Goal: Information Seeking & Learning: Learn about a topic

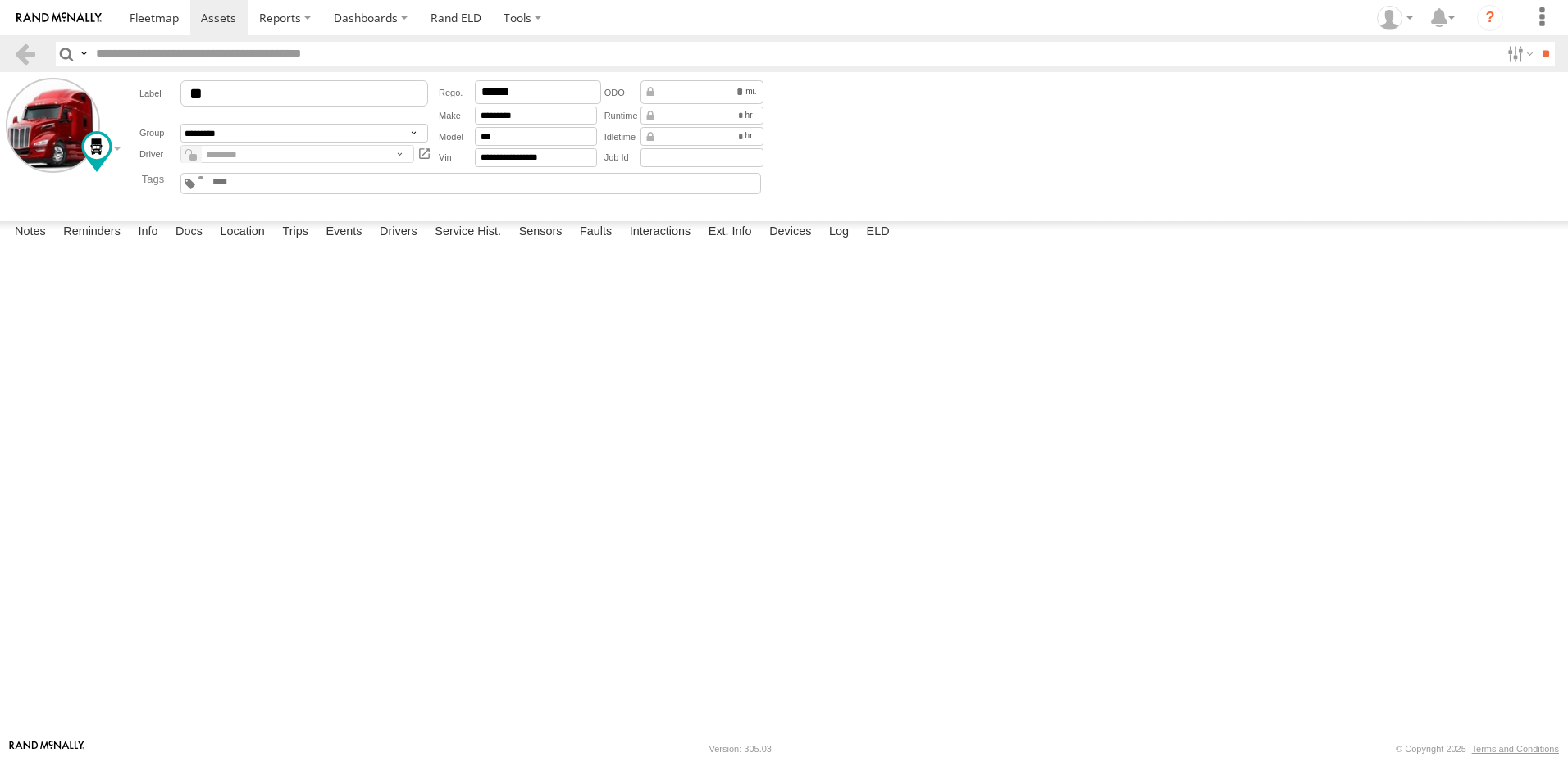
scroll to position [1312, 0]
click at [662, 245] on label "Interactions" at bounding box center [661, 232] width 78 height 23
click at [26, 50] on link at bounding box center [25, 53] width 23 height 23
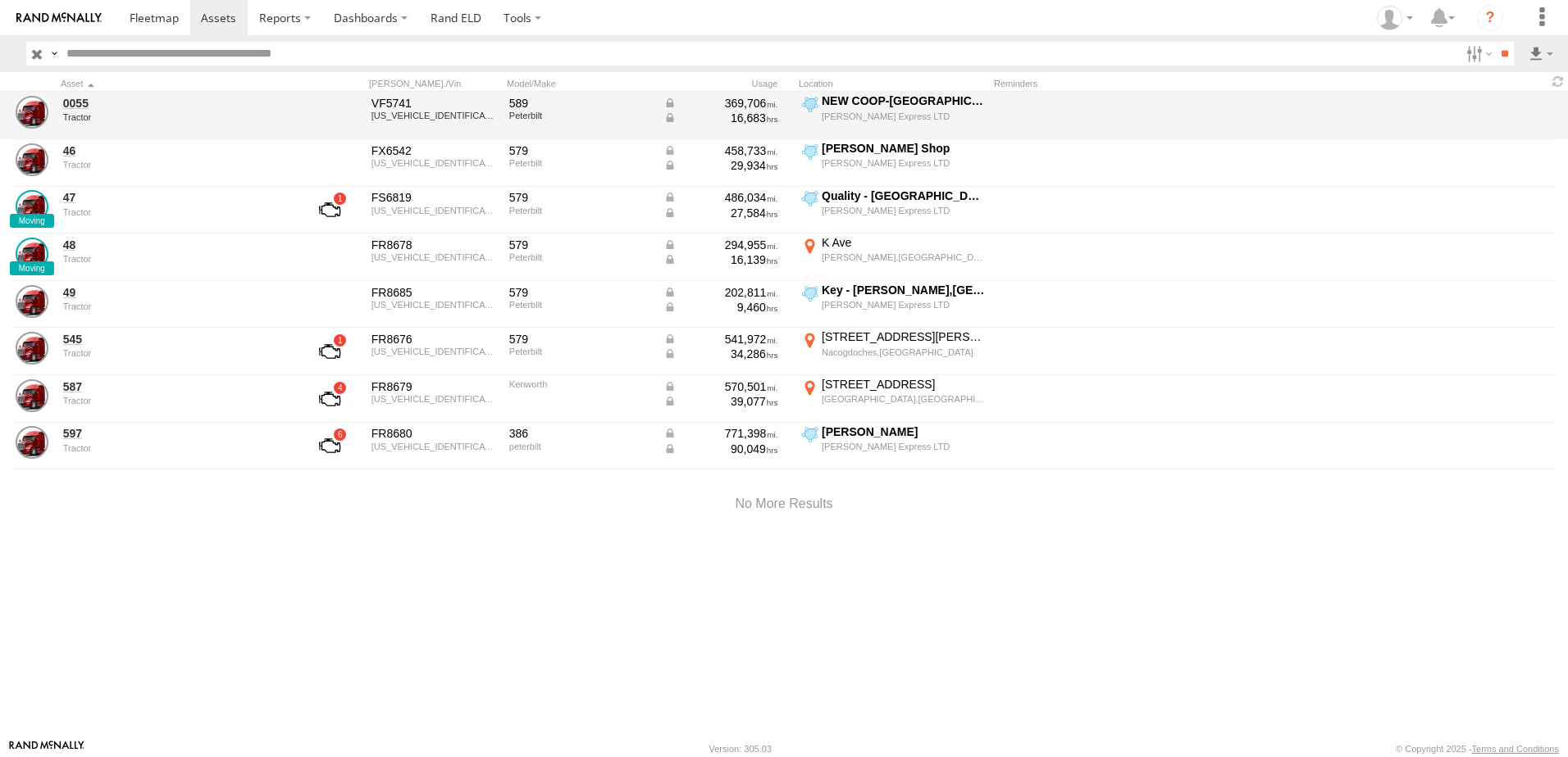
click at [835, 103] on div "NEW COOP-[GEOGRAPHIC_DATA],[GEOGRAPHIC_DATA]" at bounding box center [903, 101] width 163 height 14
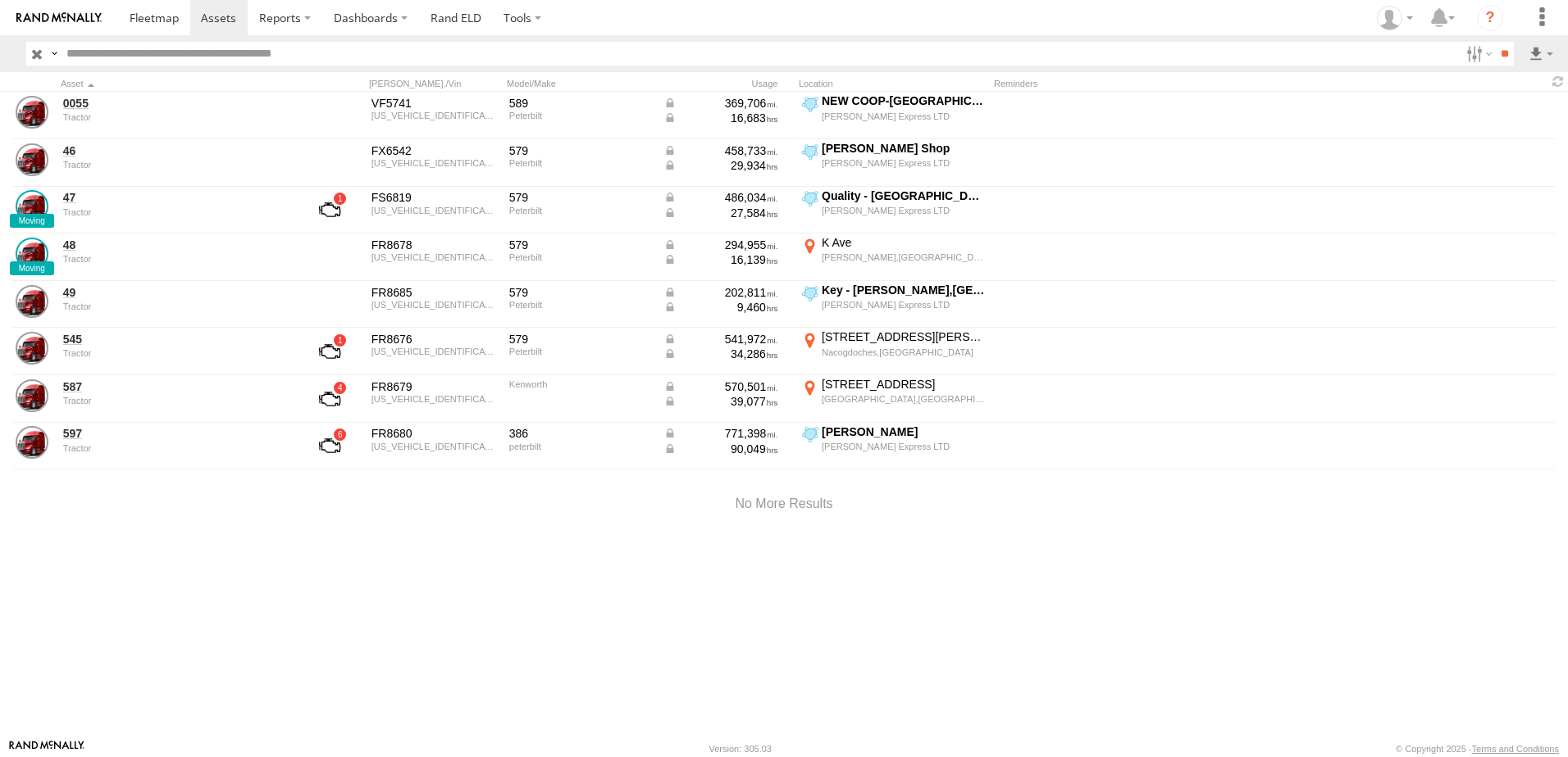
click at [0, 0] on label "×" at bounding box center [0, 0] width 0 height 0
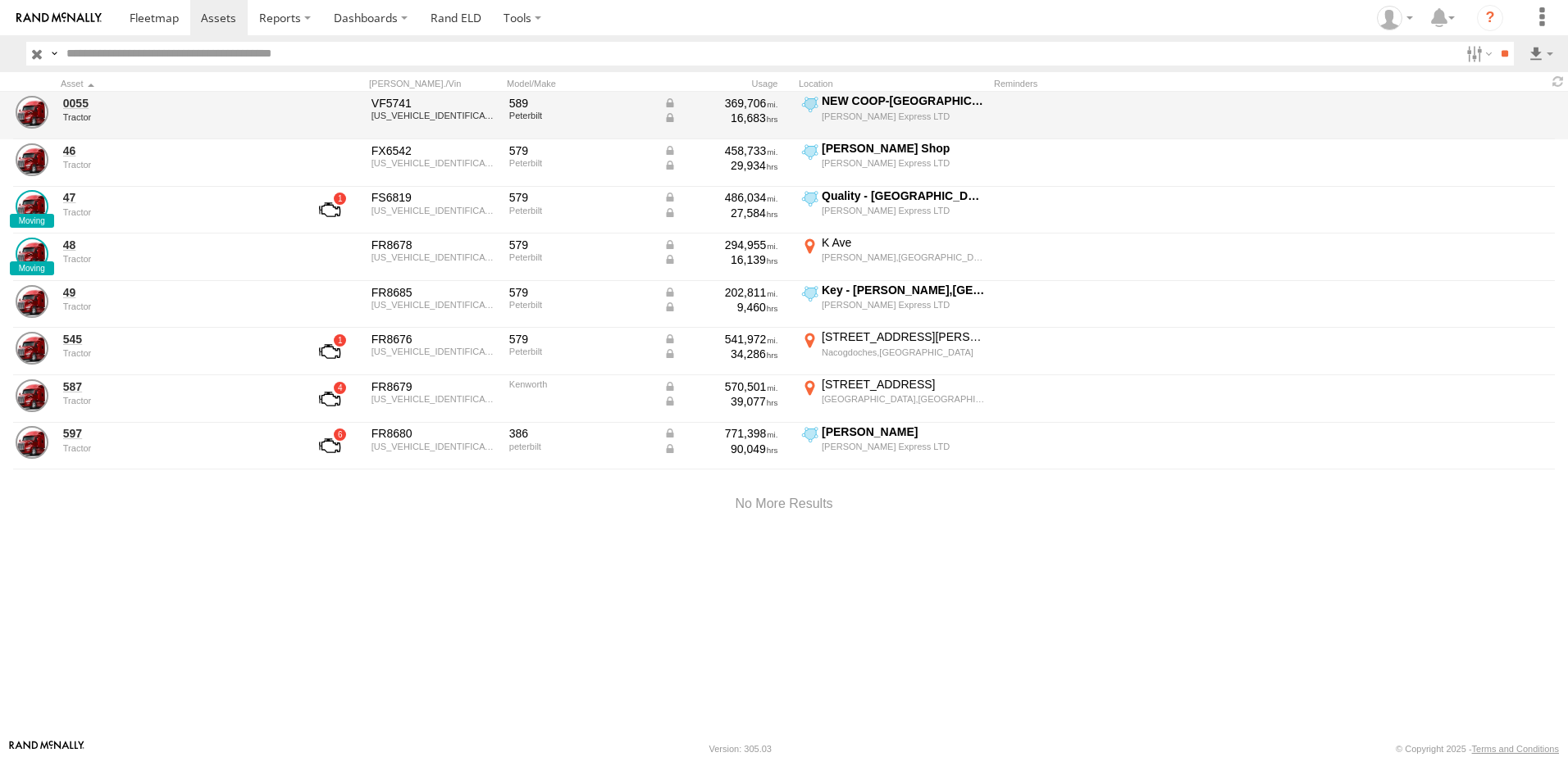
click at [875, 108] on div "NEW COOP-[GEOGRAPHIC_DATA],[GEOGRAPHIC_DATA]" at bounding box center [903, 101] width 163 height 14
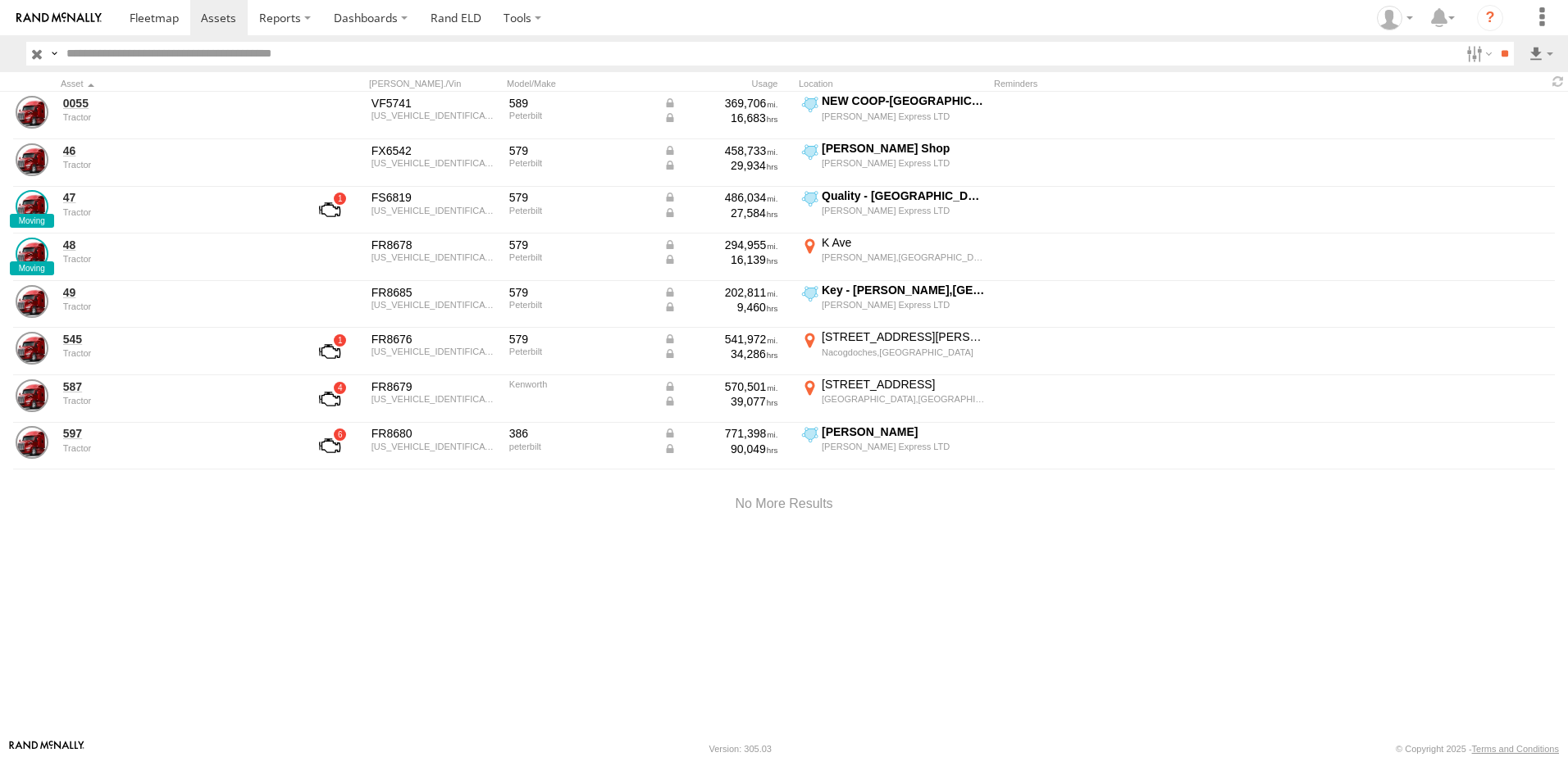
click at [0, 0] on label "×" at bounding box center [0, 0] width 0 height 0
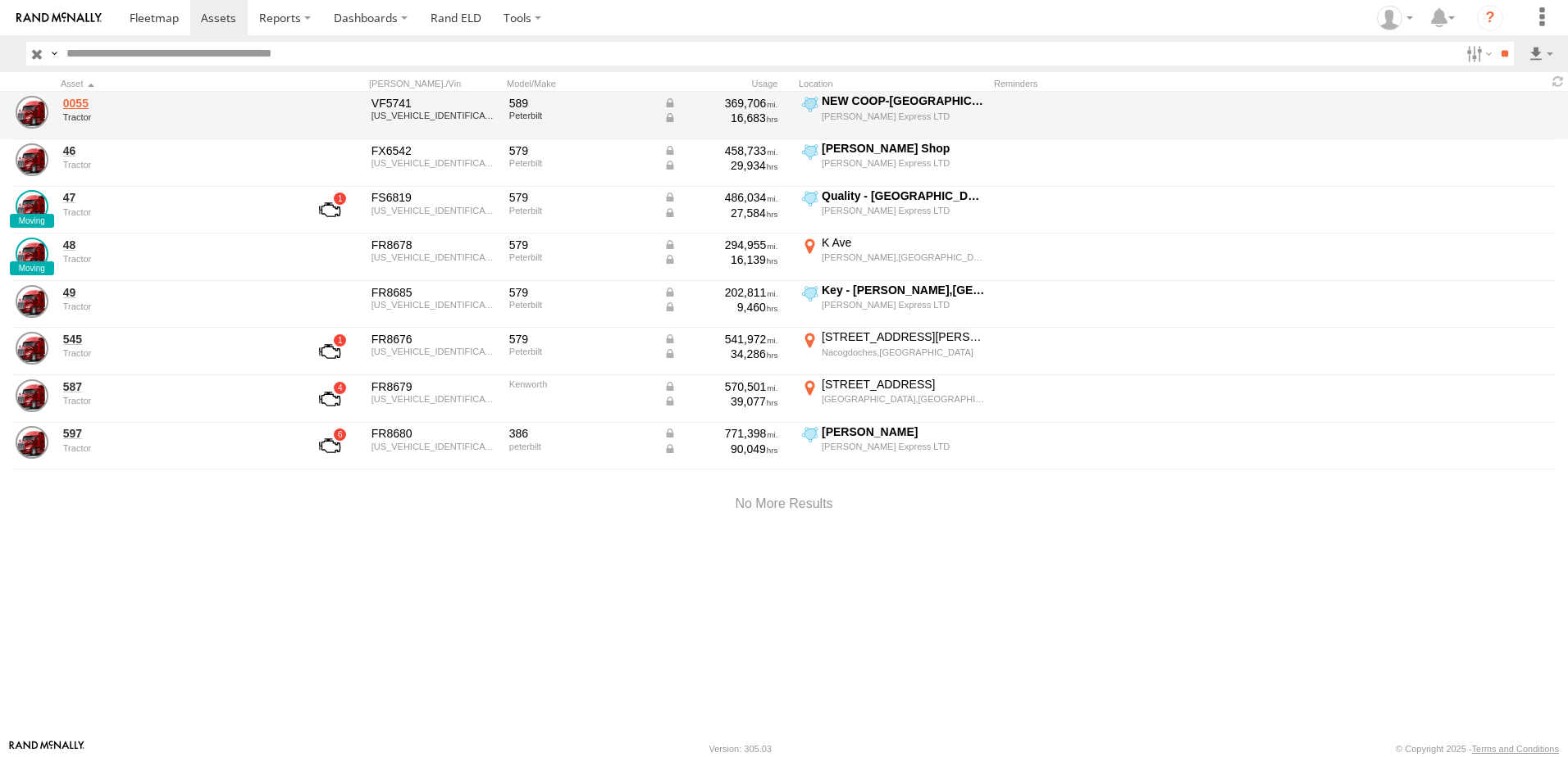
click at [76, 103] on link "0055" at bounding box center [175, 103] width 225 height 14
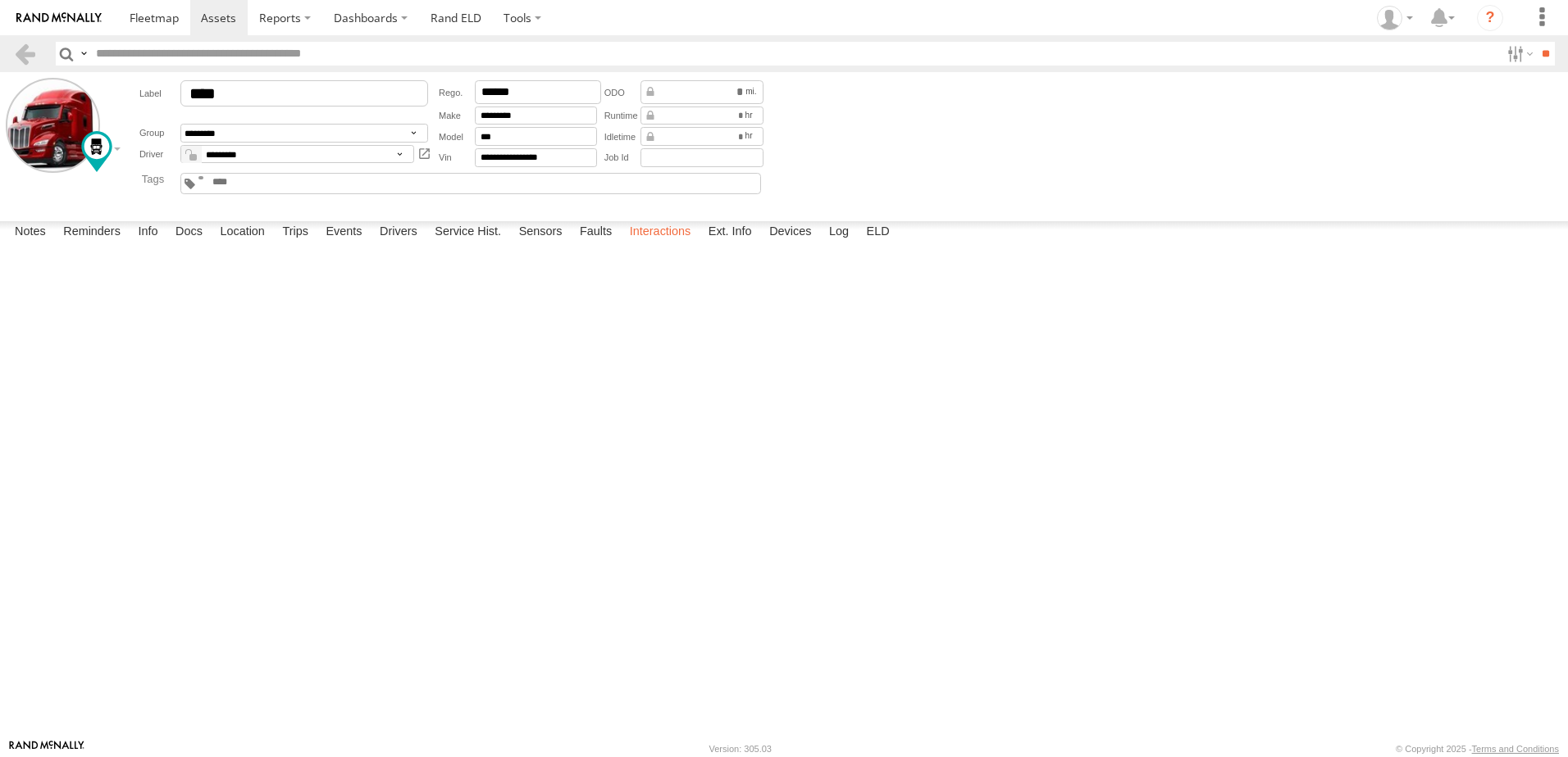
click at [651, 245] on label "Interactions" at bounding box center [661, 232] width 78 height 23
click at [24, 58] on link at bounding box center [25, 53] width 23 height 23
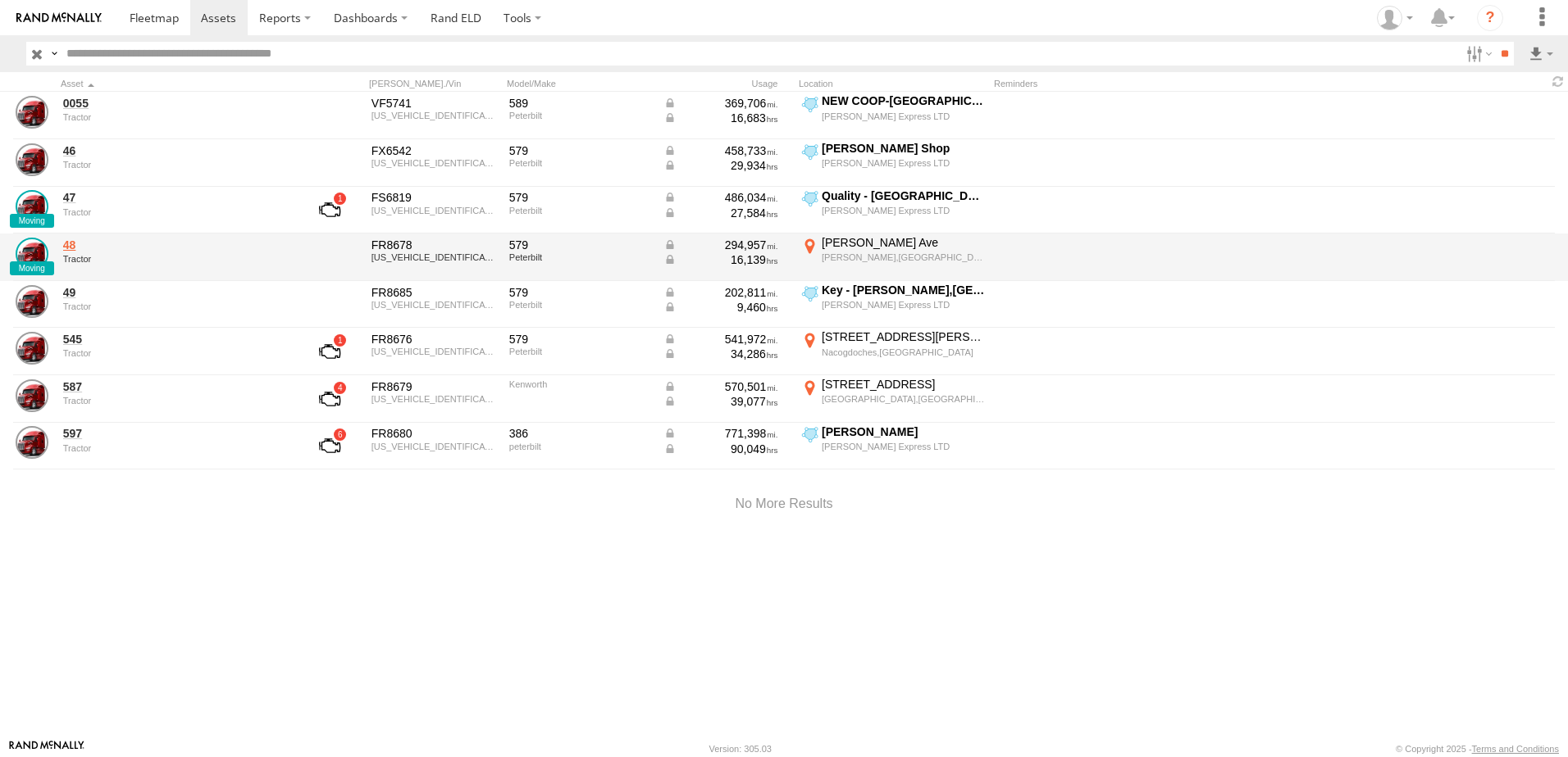
click at [68, 252] on link "48" at bounding box center [175, 245] width 225 height 14
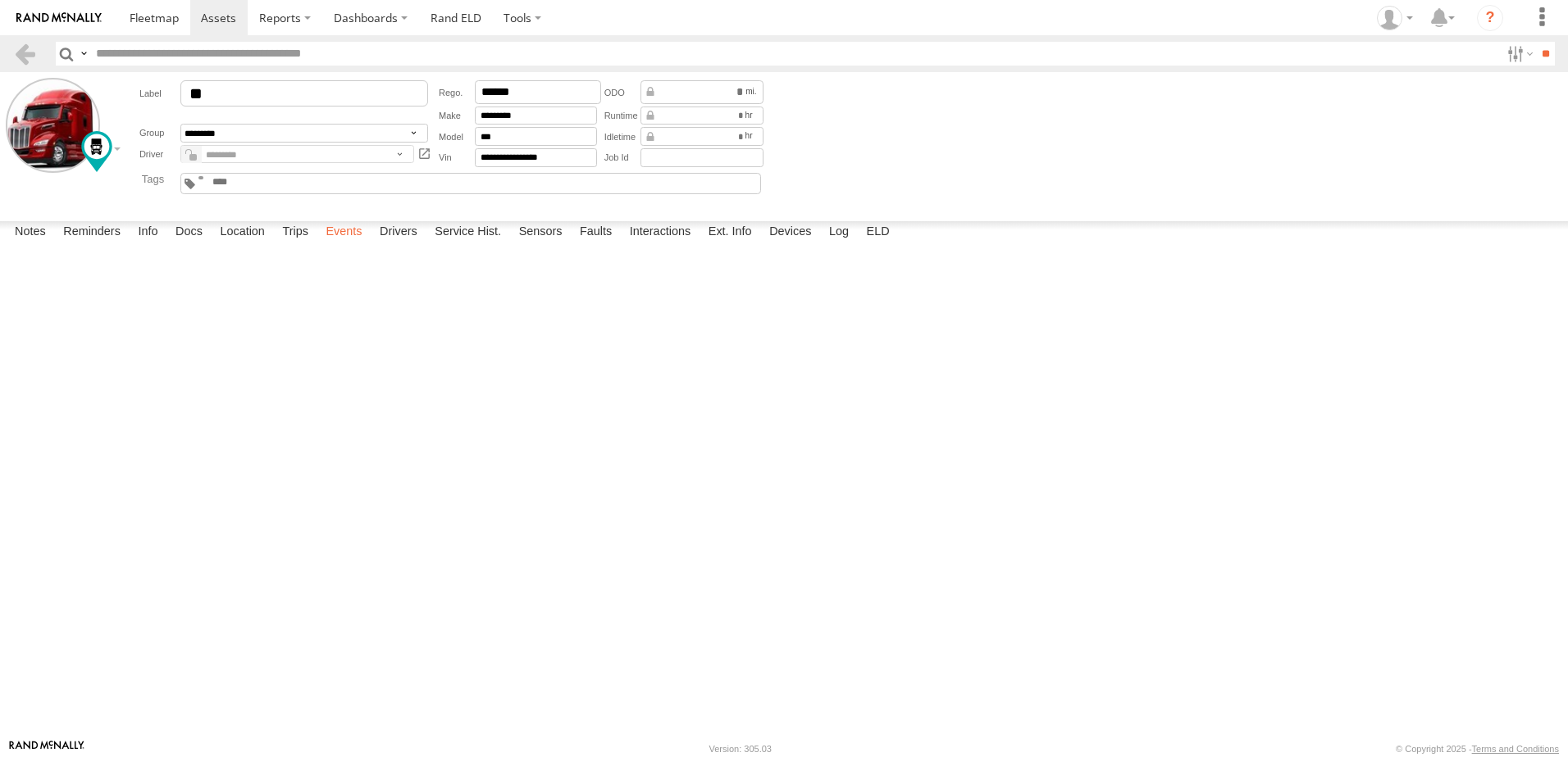
click at [339, 245] on label "Events" at bounding box center [344, 232] width 52 height 23
click at [243, 245] on label "Location" at bounding box center [242, 232] width 61 height 23
click at [23, 53] on link at bounding box center [25, 53] width 23 height 23
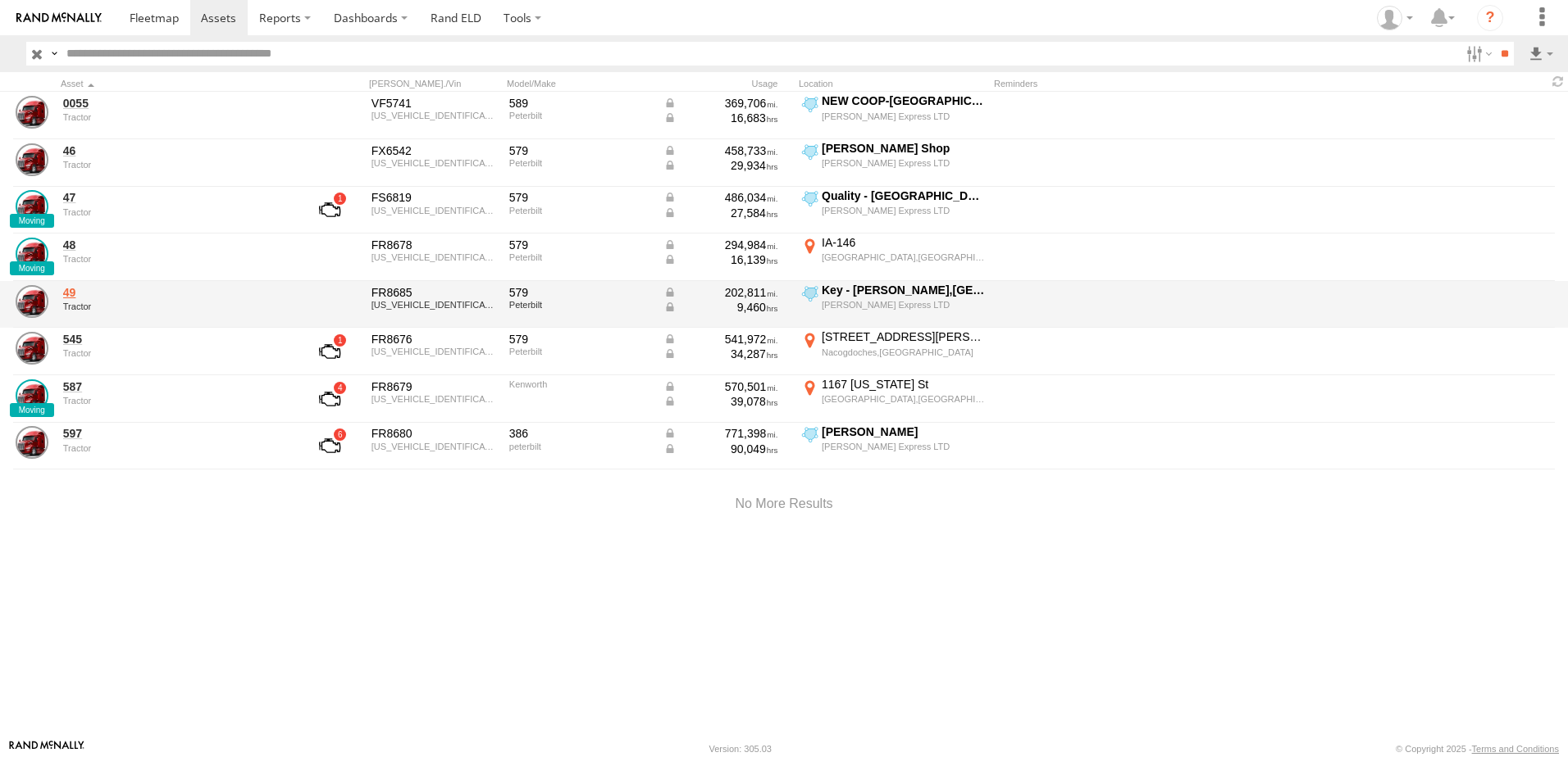
click at [75, 292] on link "49" at bounding box center [175, 292] width 225 height 14
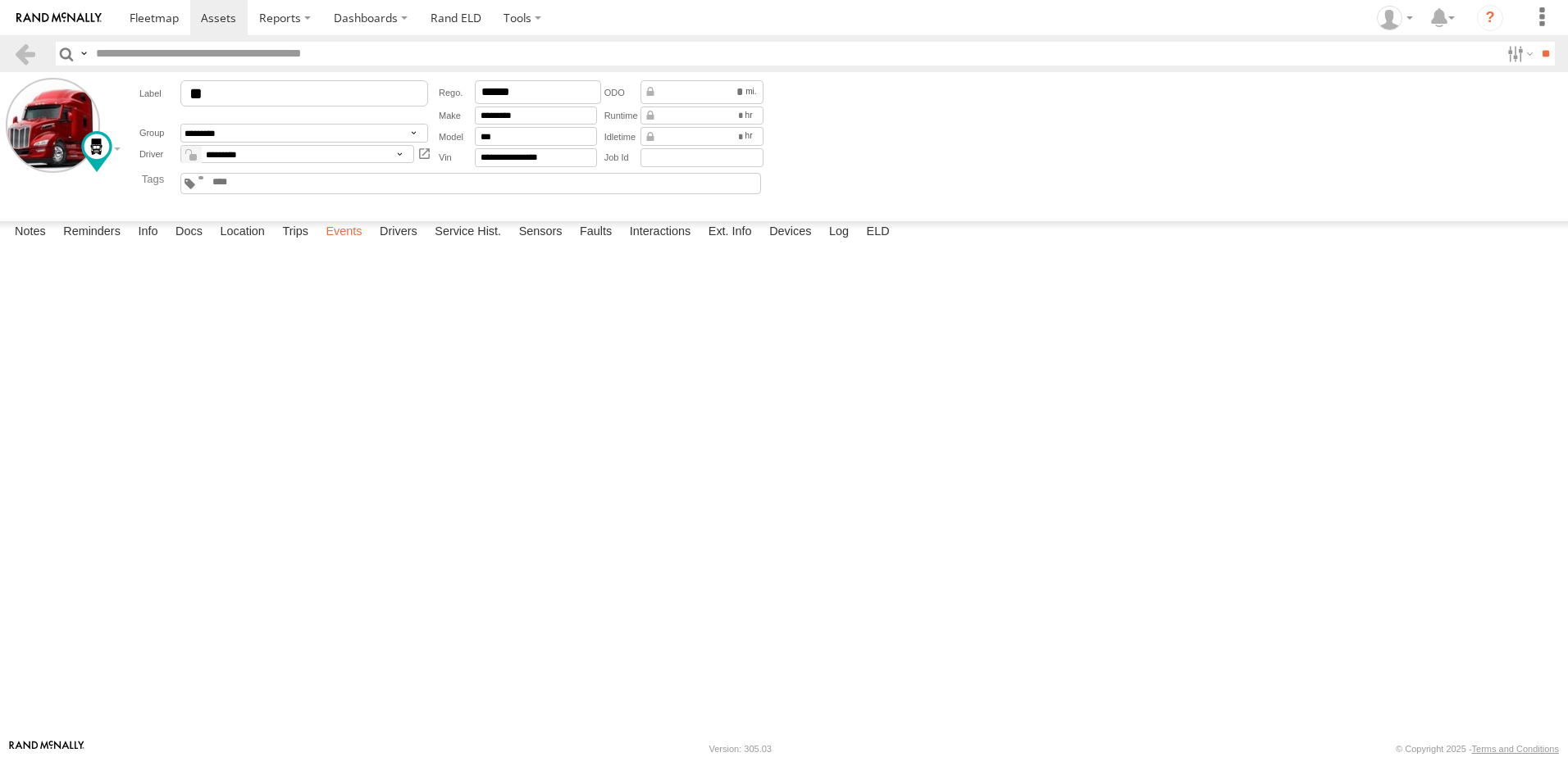
click at [351, 245] on label "Events" at bounding box center [344, 232] width 52 height 23
click at [652, 245] on label "Interactions" at bounding box center [661, 232] width 78 height 23
click at [340, 245] on label "Events" at bounding box center [344, 232] width 52 height 23
click at [22, 50] on link at bounding box center [25, 53] width 23 height 23
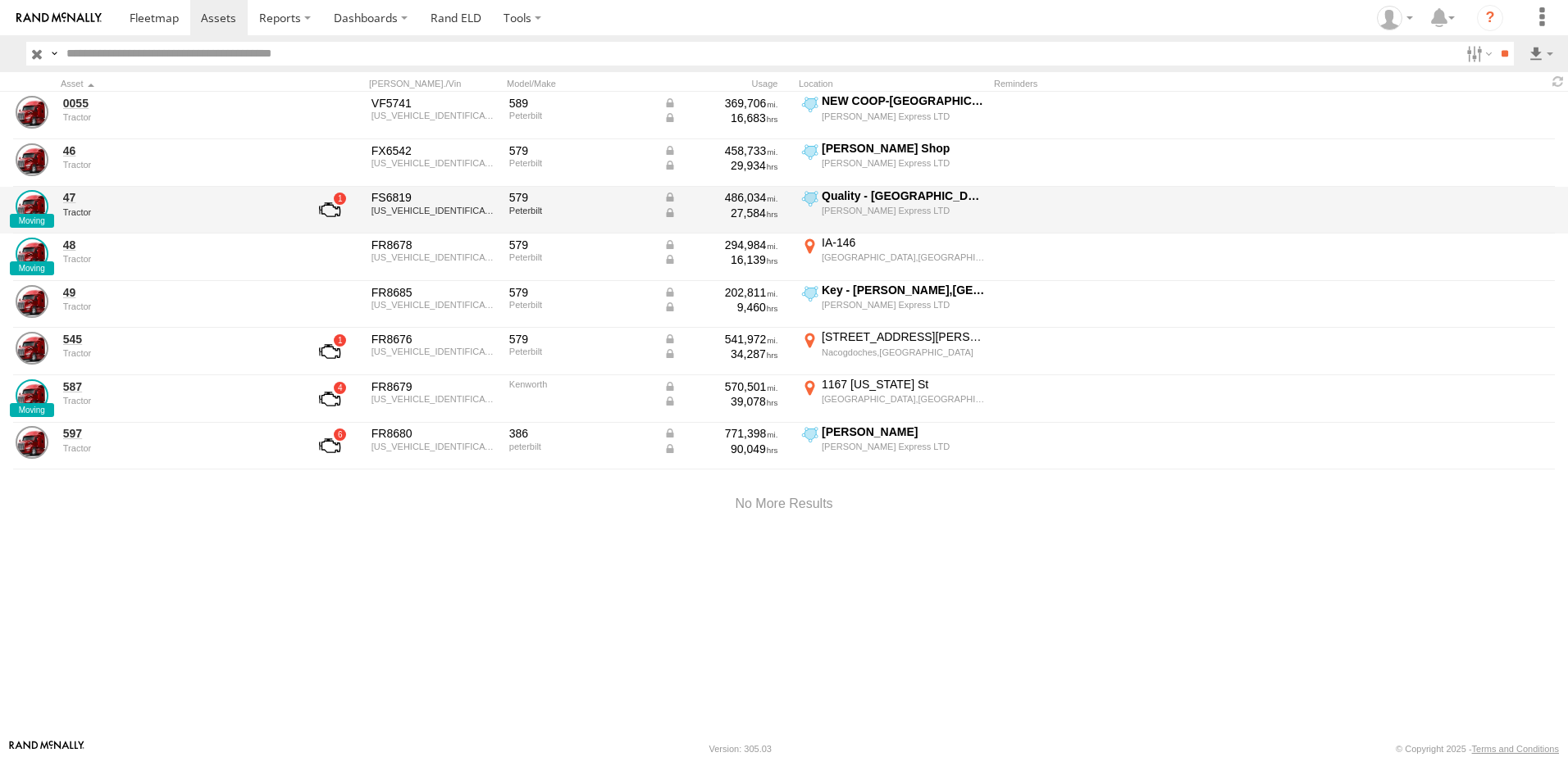
click at [852, 194] on div "Quality - [GEOGRAPHIC_DATA][PERSON_NAME],[GEOGRAPHIC_DATA]" at bounding box center [903, 196] width 163 height 14
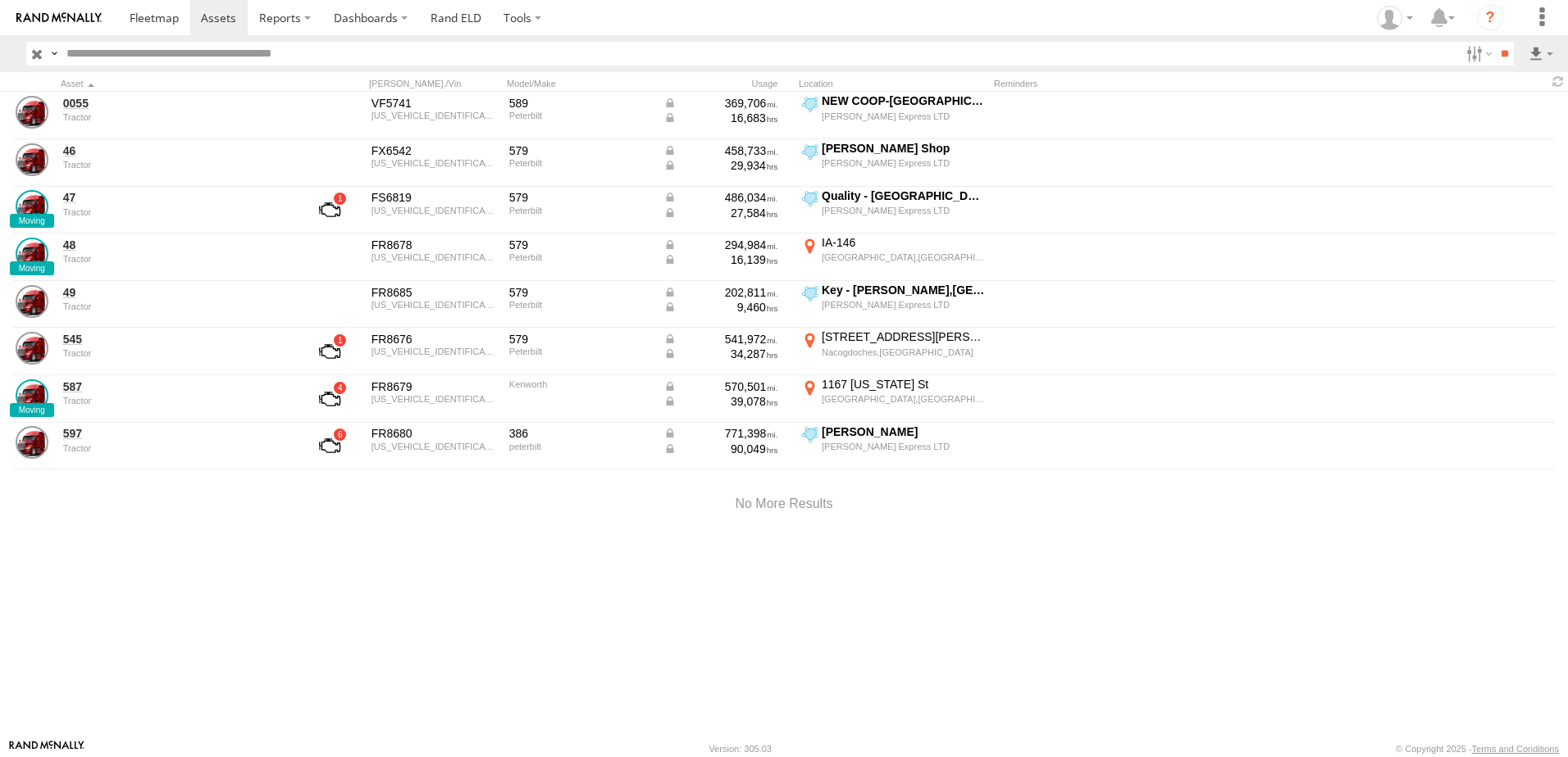
click at [0, 0] on button "Satellite" at bounding box center [0, 0] width 0 height 0
click at [0, 0] on label "×" at bounding box center [0, 0] width 0 height 0
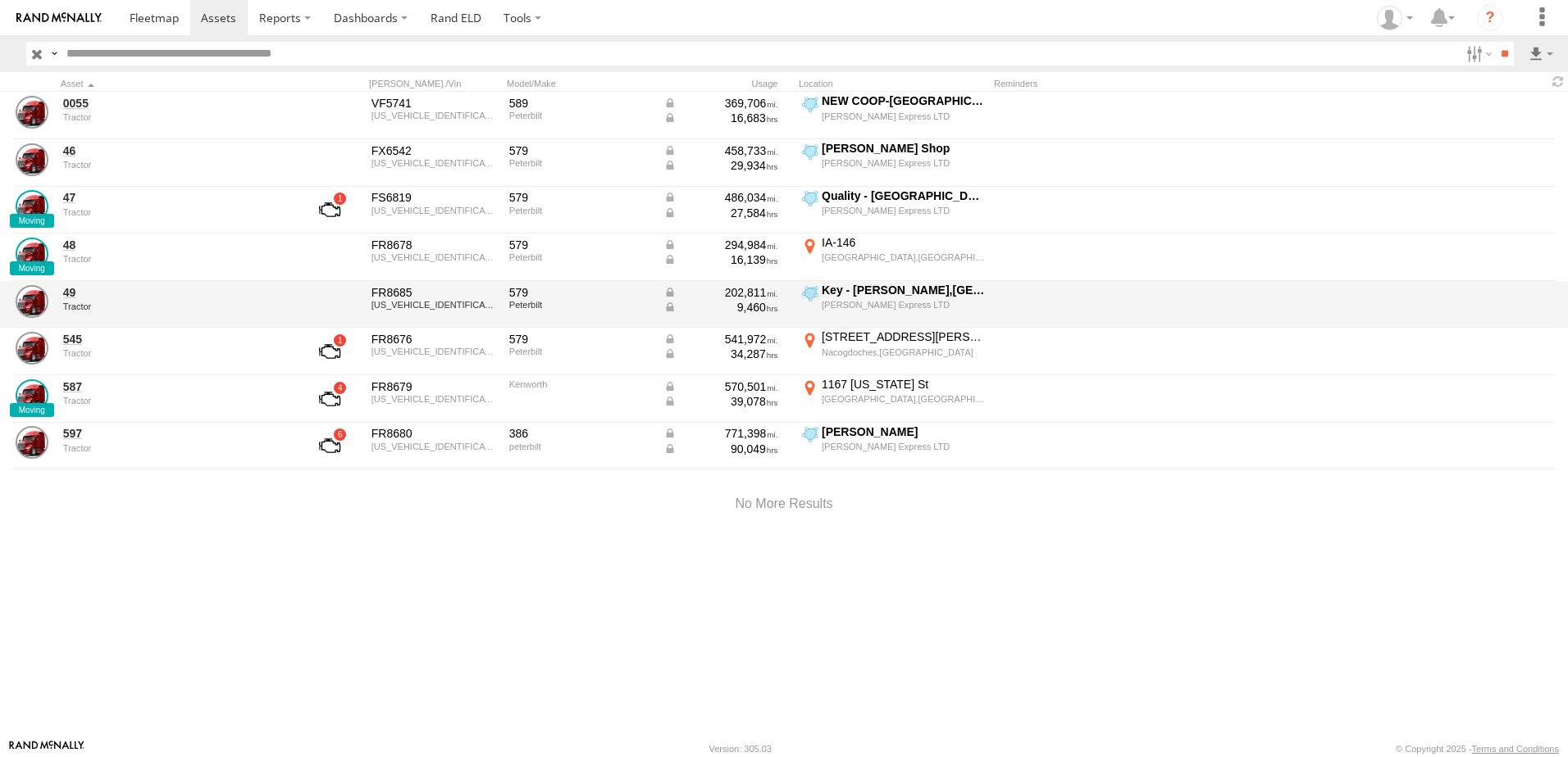
click at [842, 297] on div "Key - [PERSON_NAME],[GEOGRAPHIC_DATA]" at bounding box center [903, 290] width 163 height 14
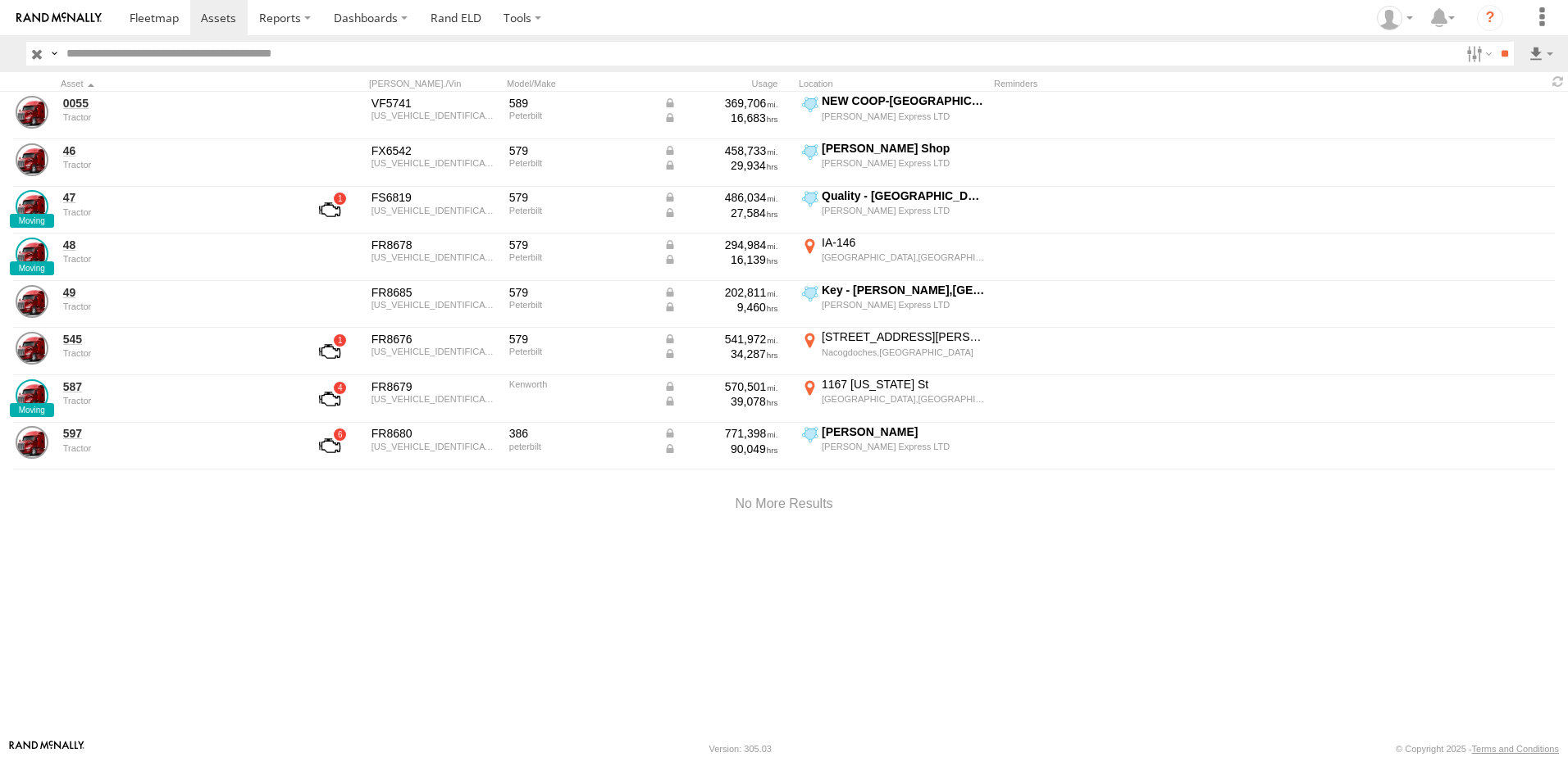
drag, startPoint x: 765, startPoint y: 402, endPoint x: 759, endPoint y: 252, distance: 150.1
click at [0, 0] on div at bounding box center [0, 0] width 0 height 0
click at [0, 0] on div "Location Details" at bounding box center [0, 0] width 0 height 0
click at [0, 0] on label "×" at bounding box center [0, 0] width 0 height 0
click at [691, 617] on div "0055 Tractor VF5741 1XPBDP9X0LD665692 589 Peterbilt 369,706 16,683 NEW COOP-CRE…" at bounding box center [784, 416] width 1568 height 648
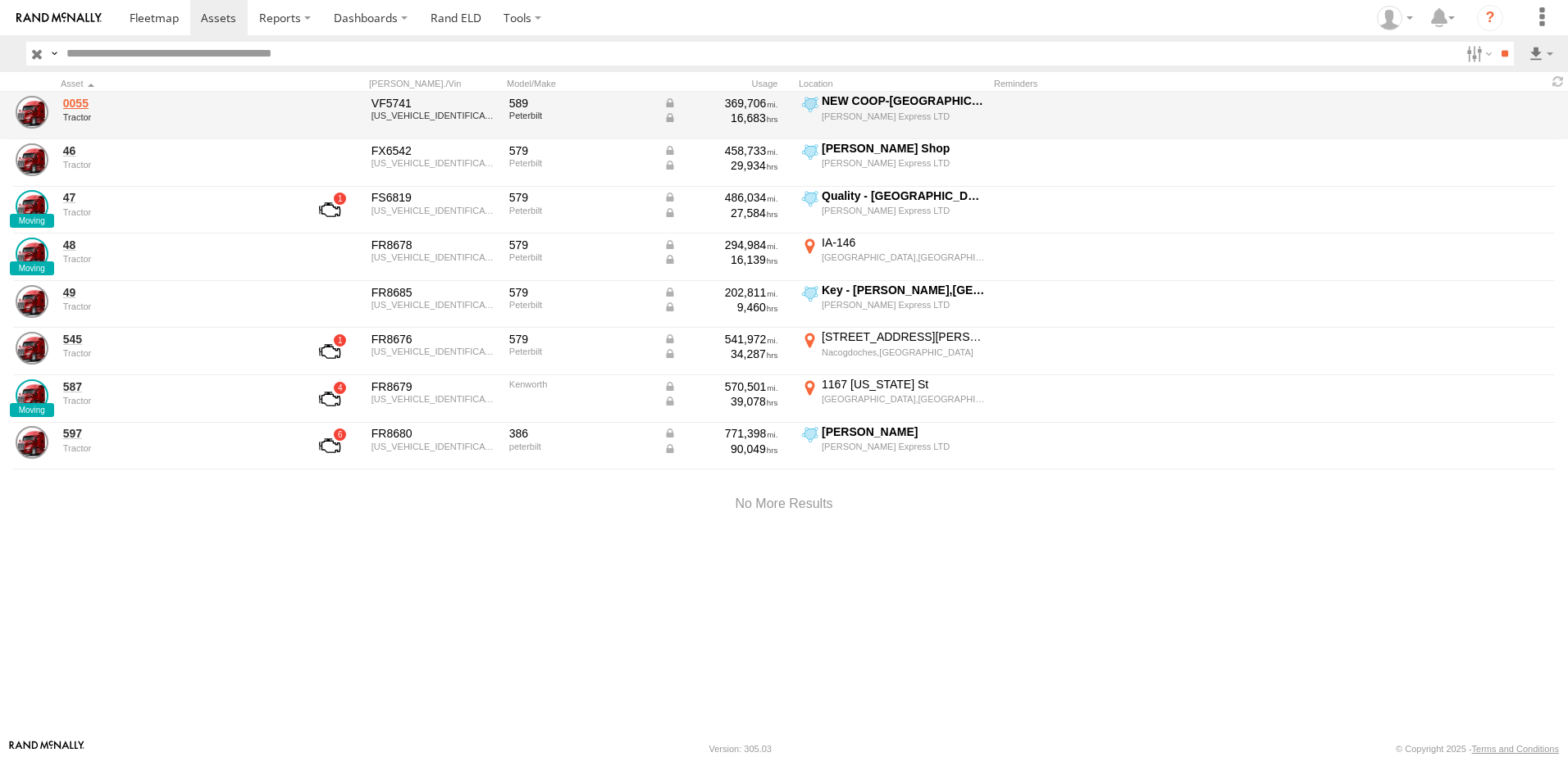
click at [76, 105] on link "0055" at bounding box center [175, 103] width 225 height 14
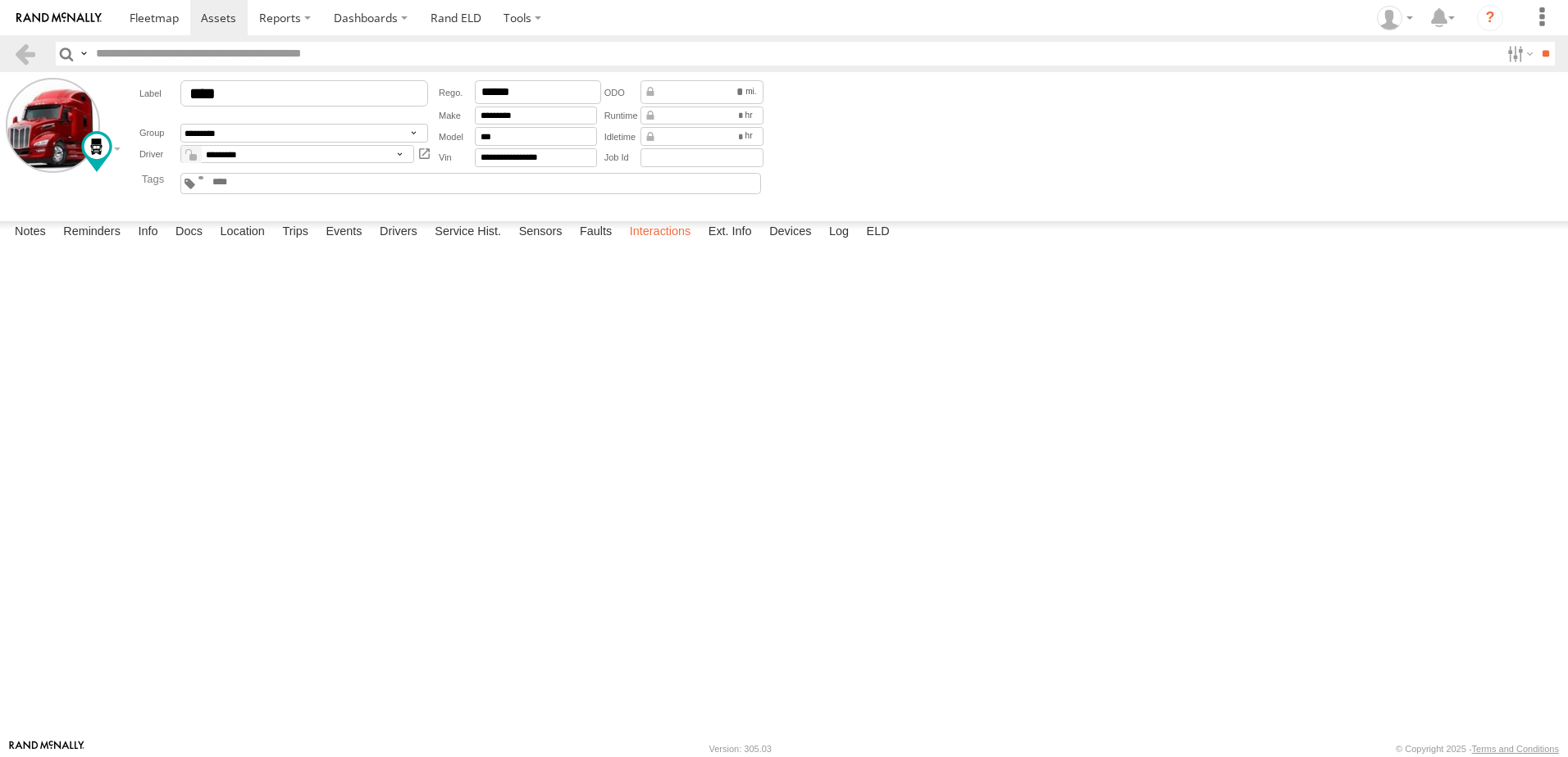
click at [647, 245] on label "Interactions" at bounding box center [661, 232] width 78 height 23
click at [26, 50] on link at bounding box center [25, 53] width 23 height 23
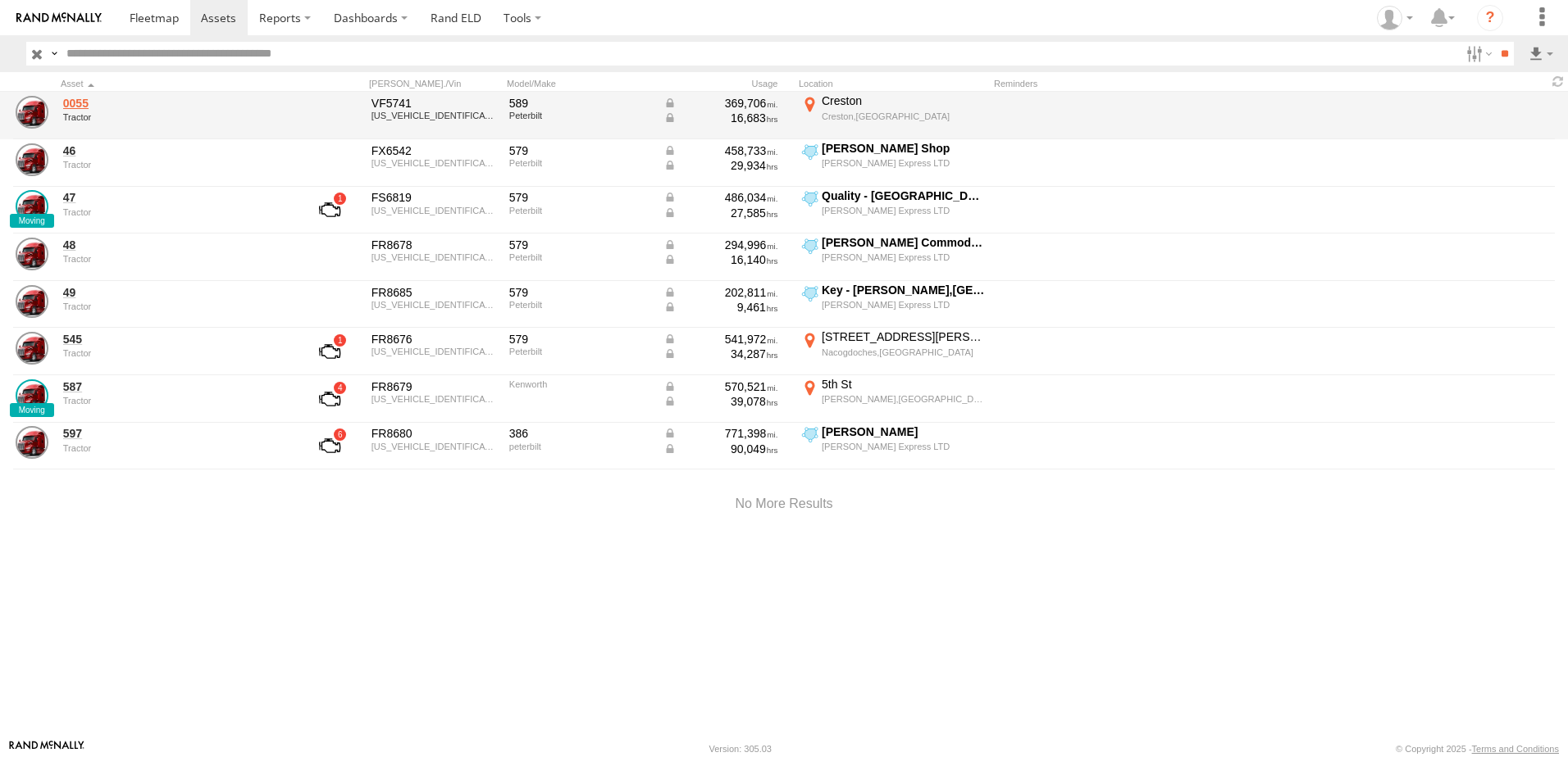
click at [82, 97] on link "0055" at bounding box center [175, 103] width 225 height 14
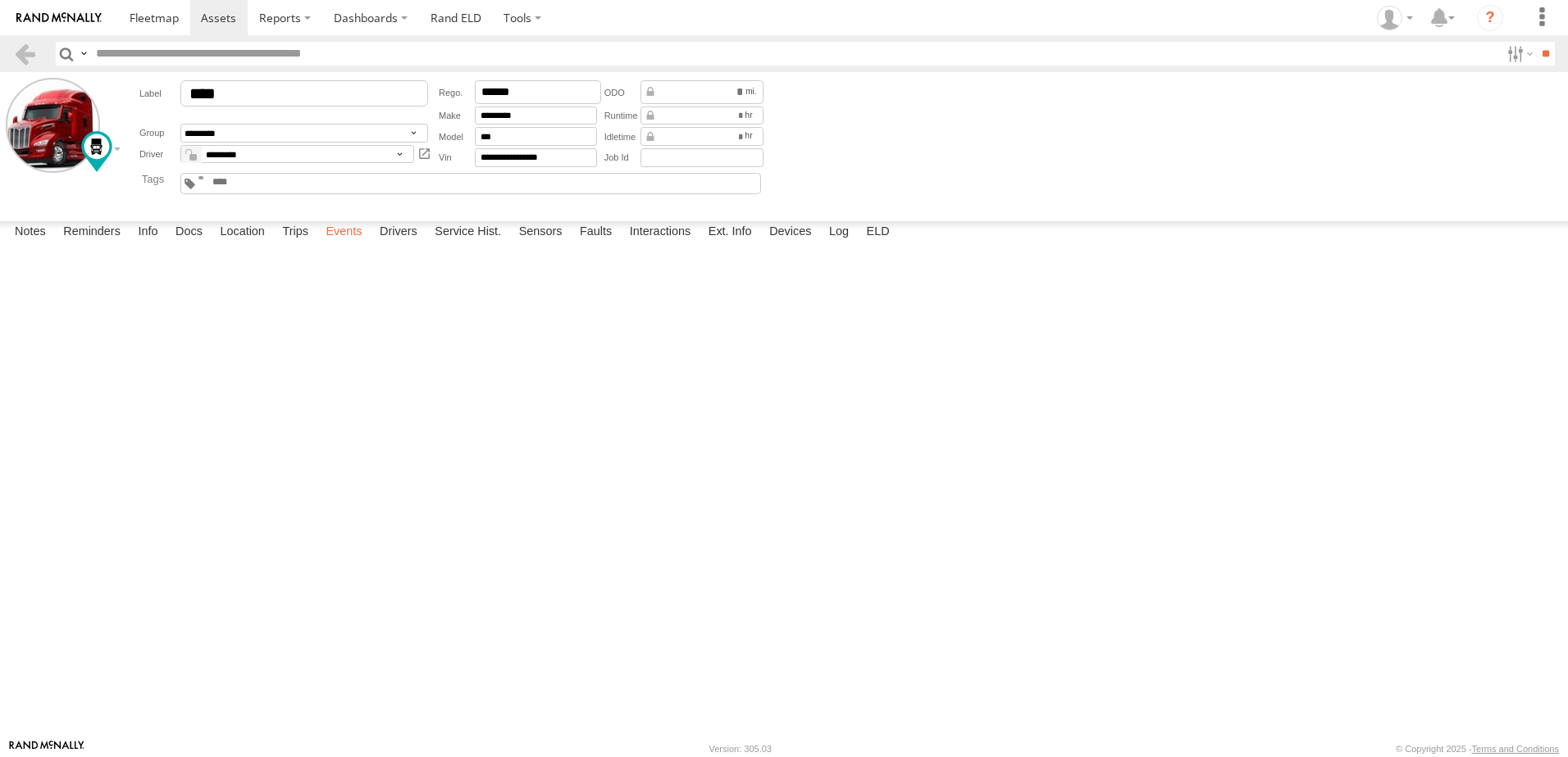
click at [349, 245] on label "Events" at bounding box center [344, 232] width 52 height 23
click at [231, 245] on label "Location" at bounding box center [242, 232] width 61 height 23
click at [0, 0] on label at bounding box center [0, 0] width 0 height 0
click at [0, 0] on span "Basemaps" at bounding box center [0, 0] width 0 height 0
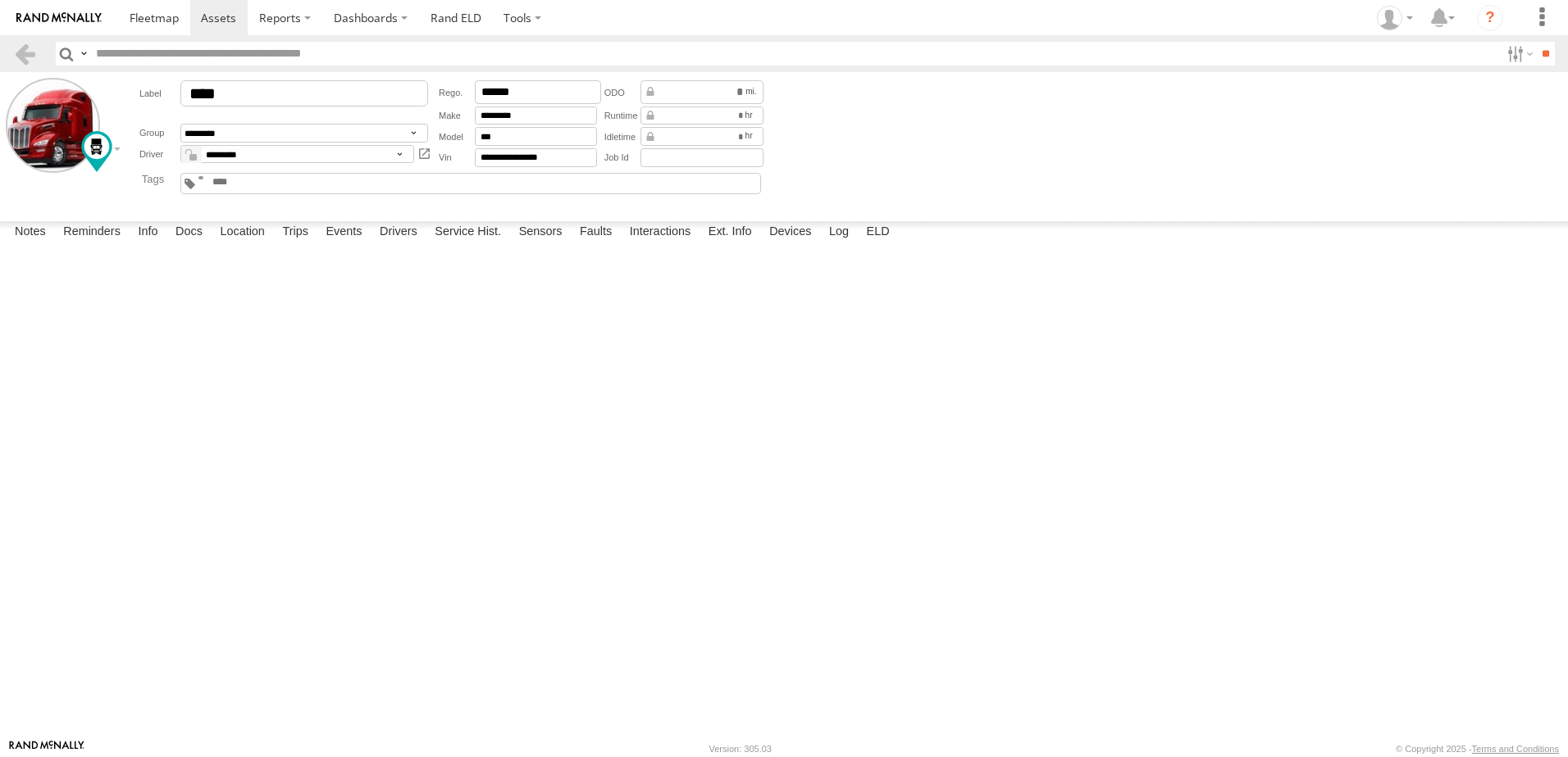
click at [0, 0] on span "Satellite + Roadmap" at bounding box center [0, 0] width 0 height 0
drag, startPoint x: 886, startPoint y: 401, endPoint x: 517, endPoint y: 516, distance: 386.5
click at [0, 0] on div "0055" at bounding box center [0, 0] width 0 height 0
drag, startPoint x: 234, startPoint y: 581, endPoint x: 282, endPoint y: 354, distance: 232.0
click at [0, 0] on div "0055" at bounding box center [0, 0] width 0 height 0
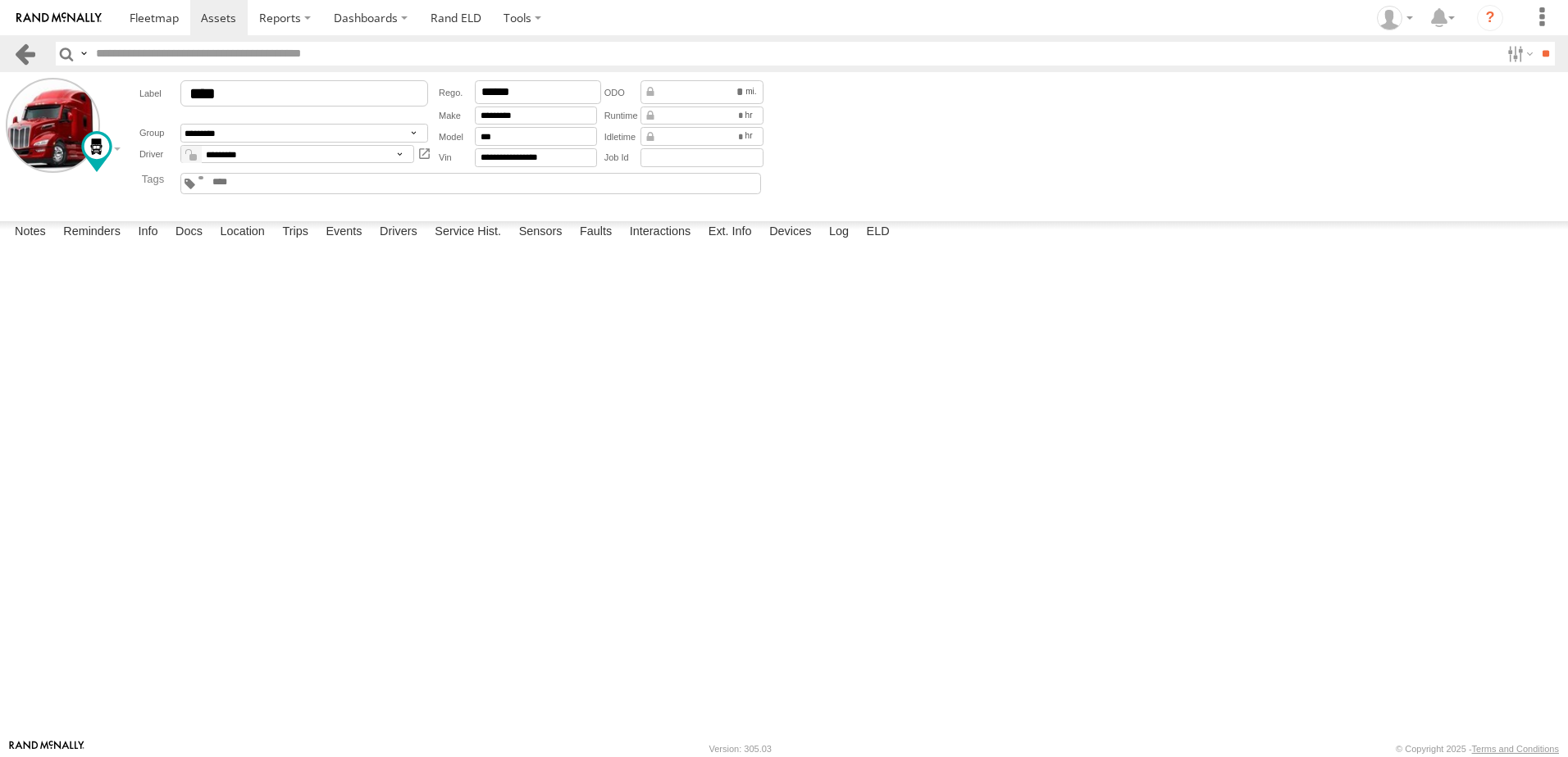
click at [24, 50] on link at bounding box center [25, 53] width 23 height 23
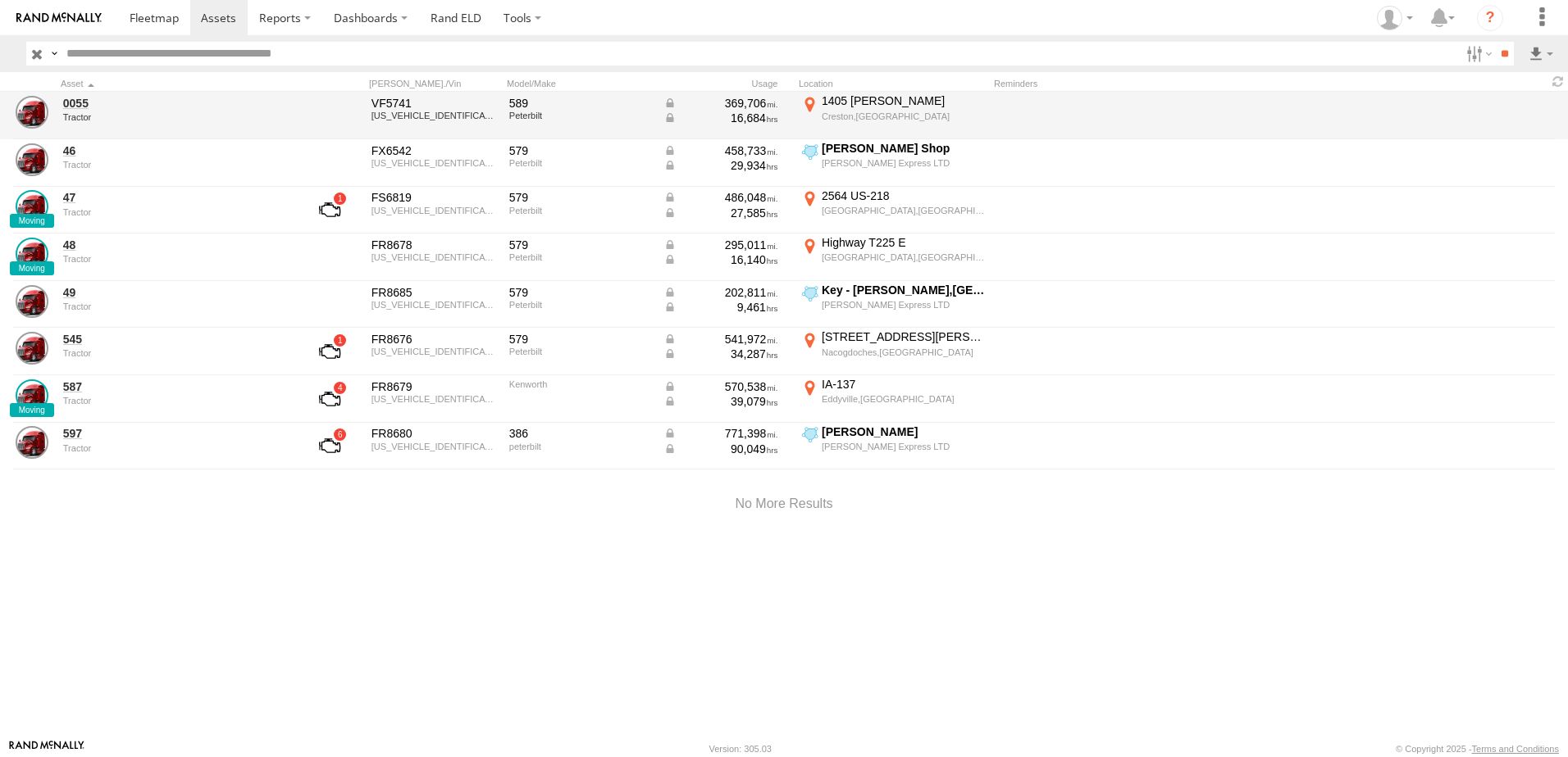
click at [849, 103] on div "1405 [PERSON_NAME]" at bounding box center [903, 101] width 163 height 14
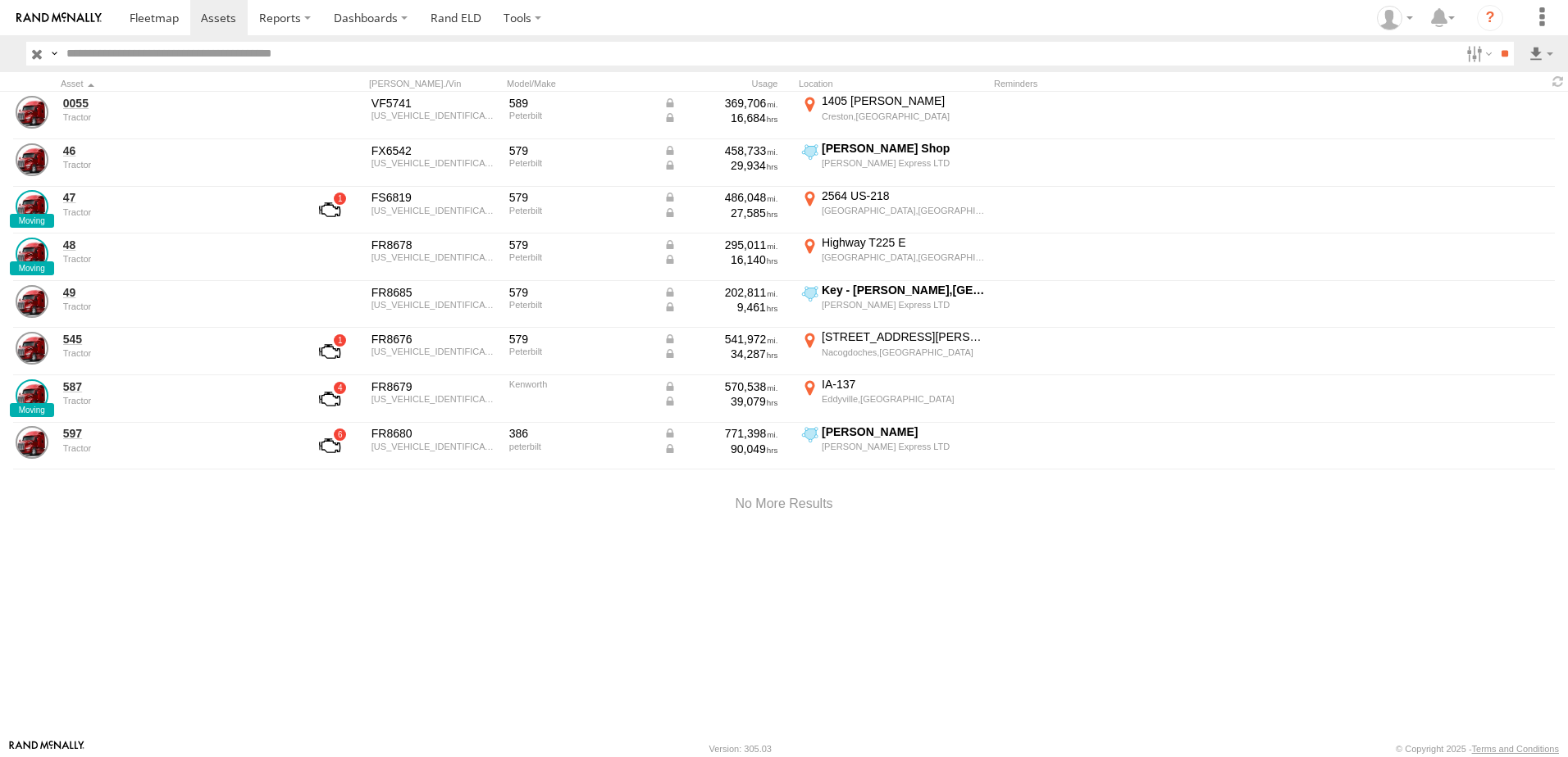
click at [0, 0] on label "×" at bounding box center [0, 0] width 0 height 0
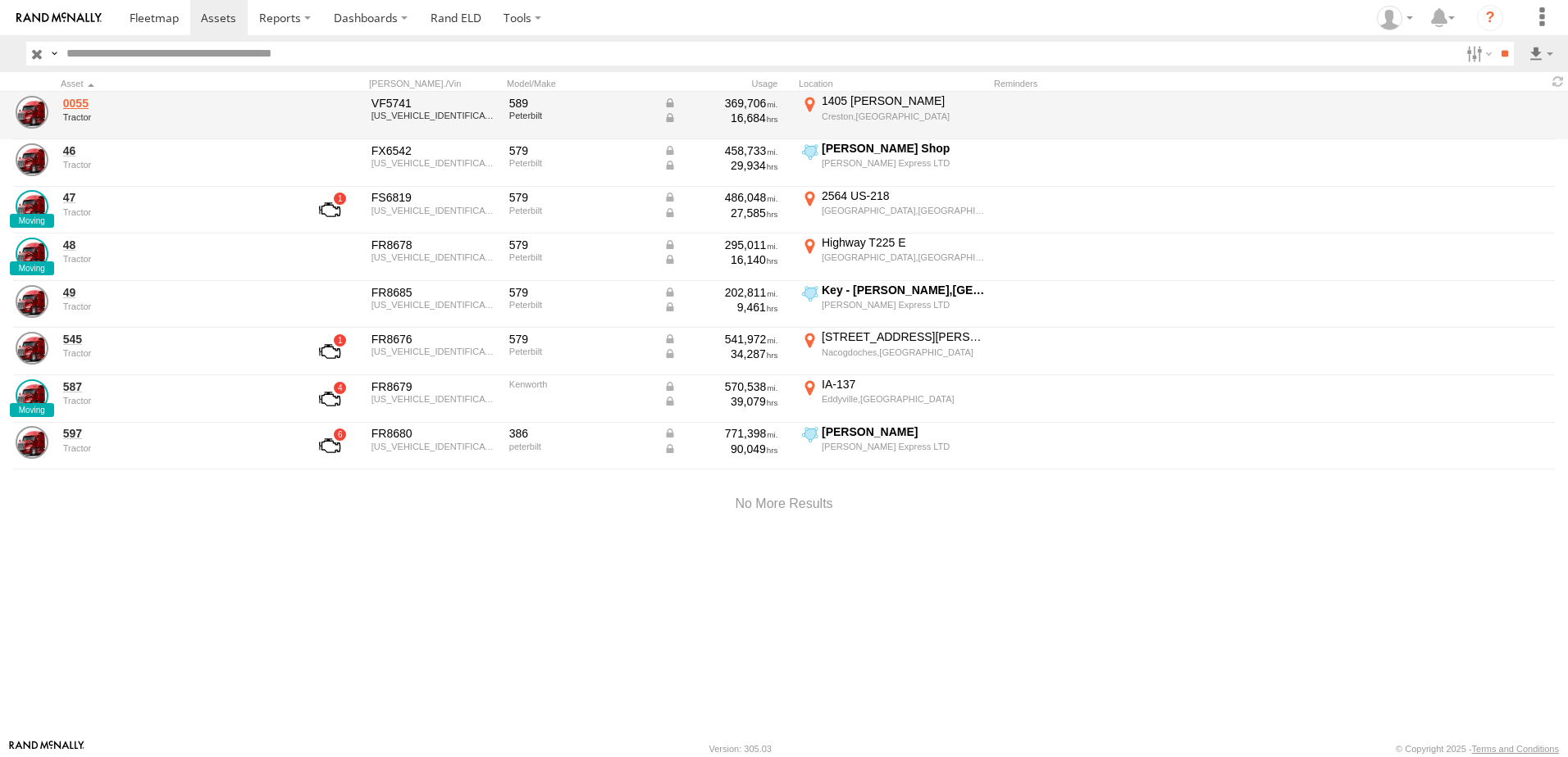
click at [88, 103] on link "0055" at bounding box center [175, 103] width 225 height 14
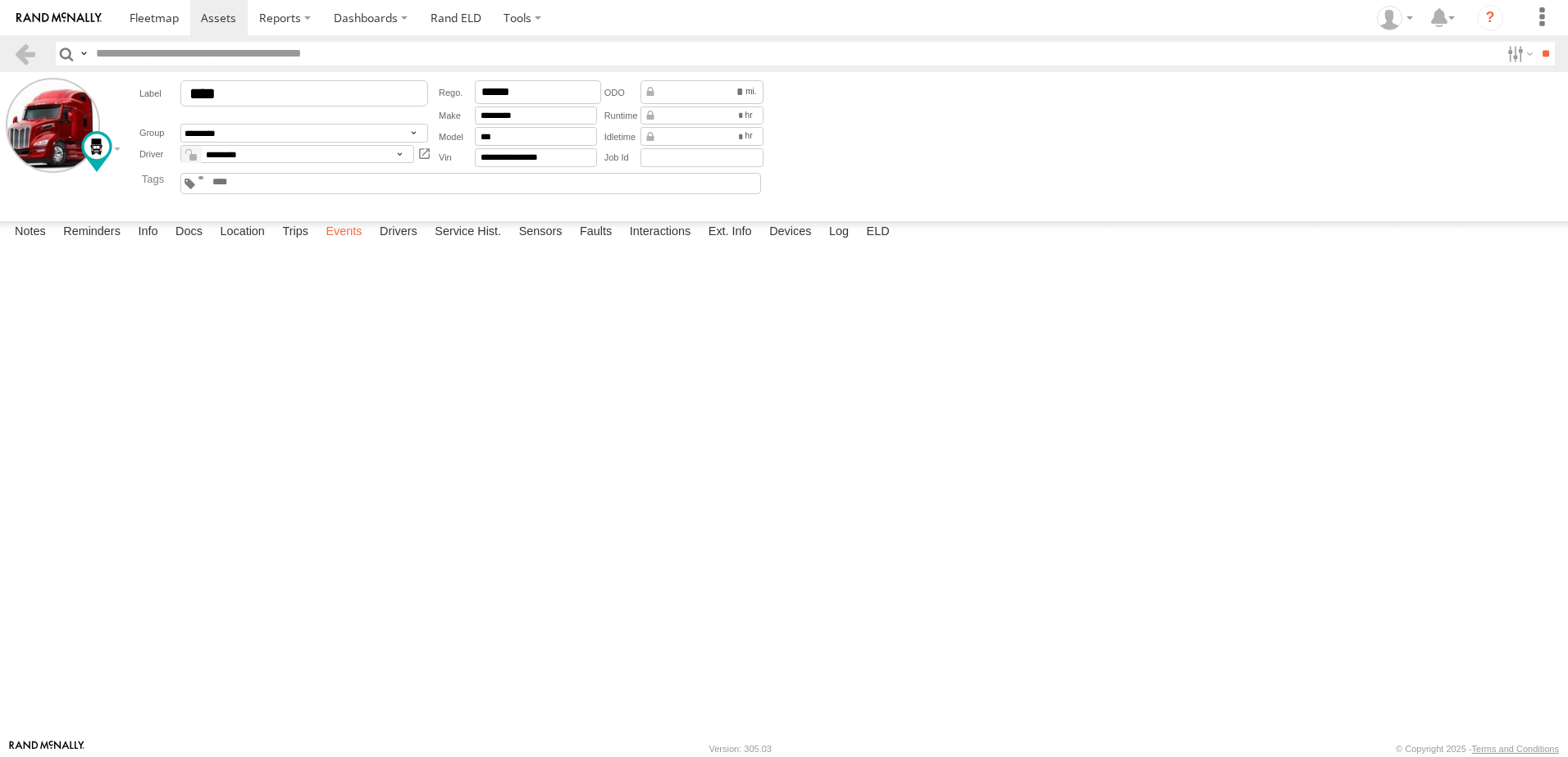
click at [348, 245] on label "Events" at bounding box center [344, 232] width 52 height 23
click at [27, 52] on link at bounding box center [25, 53] width 23 height 23
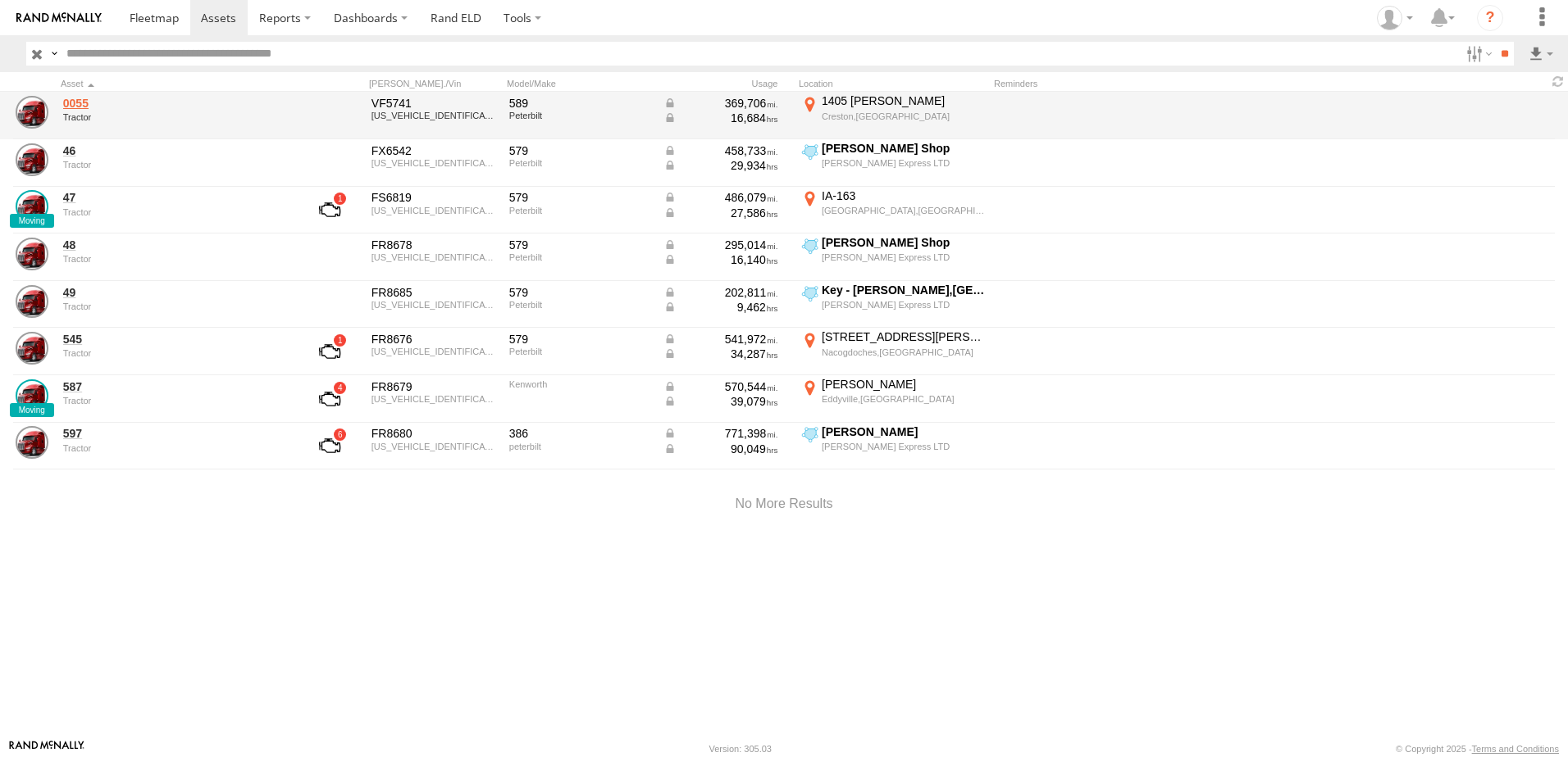
click at [83, 106] on link "0055" at bounding box center [175, 103] width 225 height 14
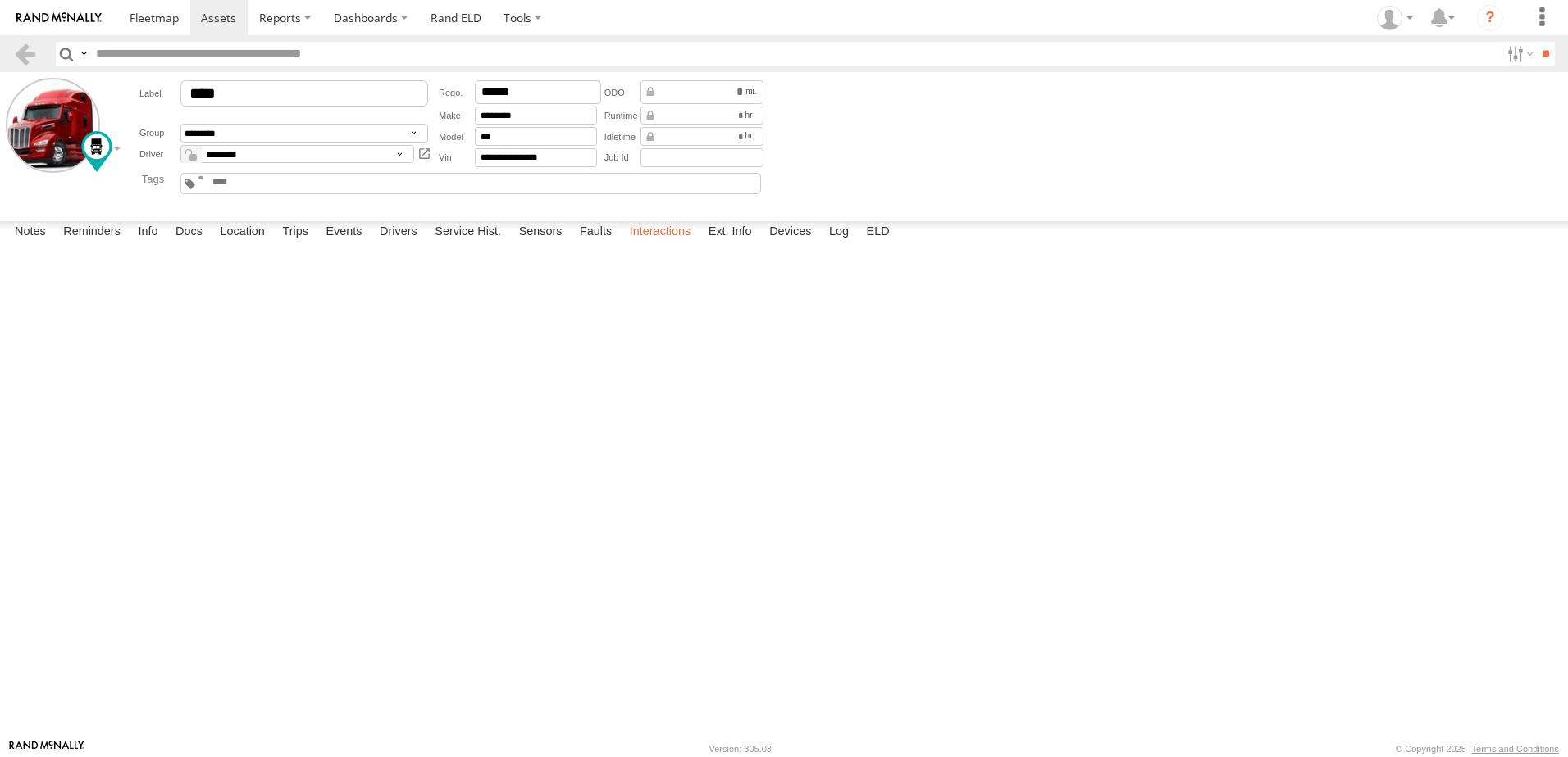
click at [649, 245] on label "Interactions" at bounding box center [661, 232] width 78 height 23
click at [338, 245] on label "Events" at bounding box center [344, 232] width 52 height 23
click at [23, 45] on link at bounding box center [25, 53] width 23 height 23
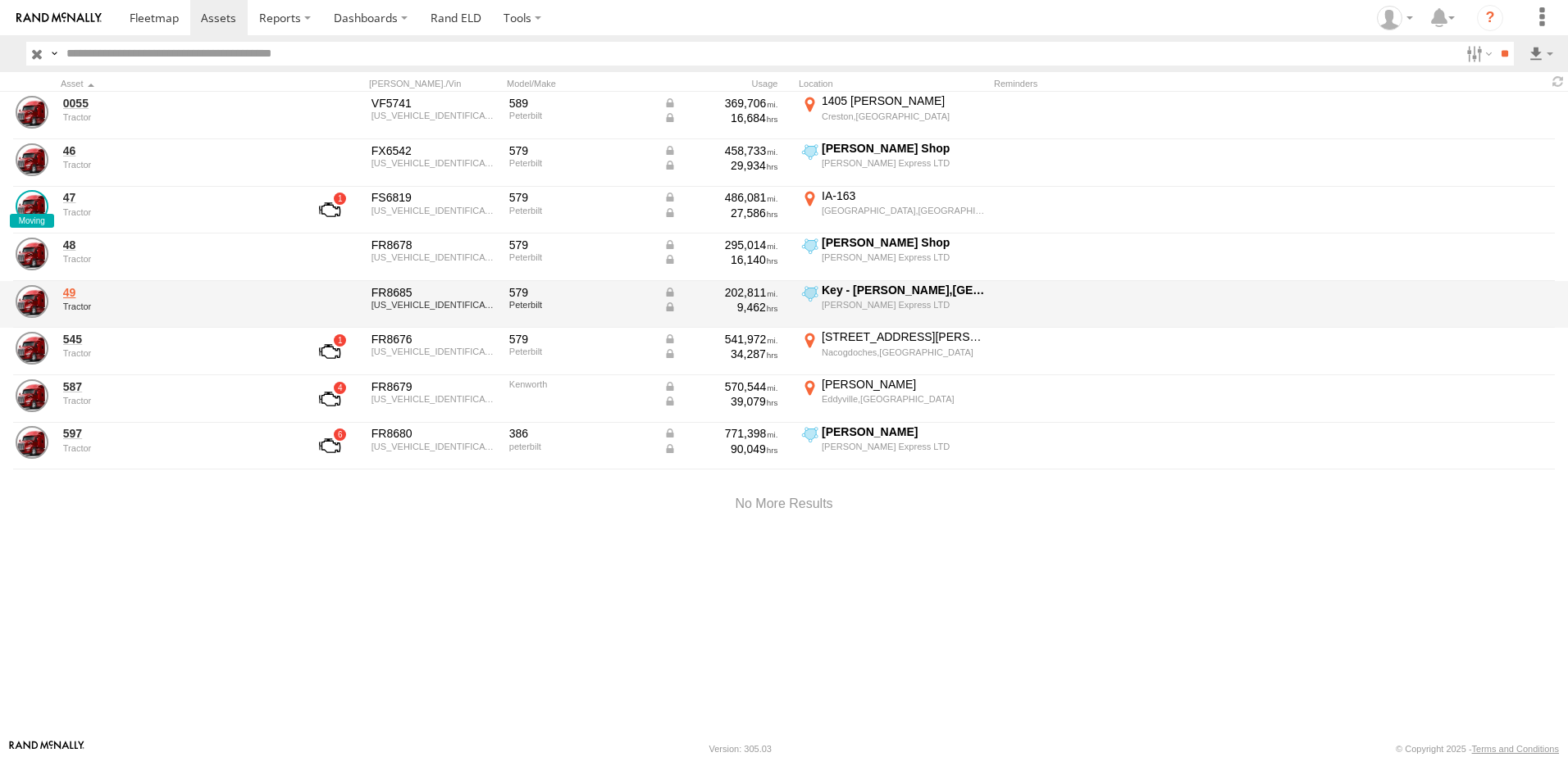
click at [70, 291] on link "49" at bounding box center [175, 292] width 225 height 14
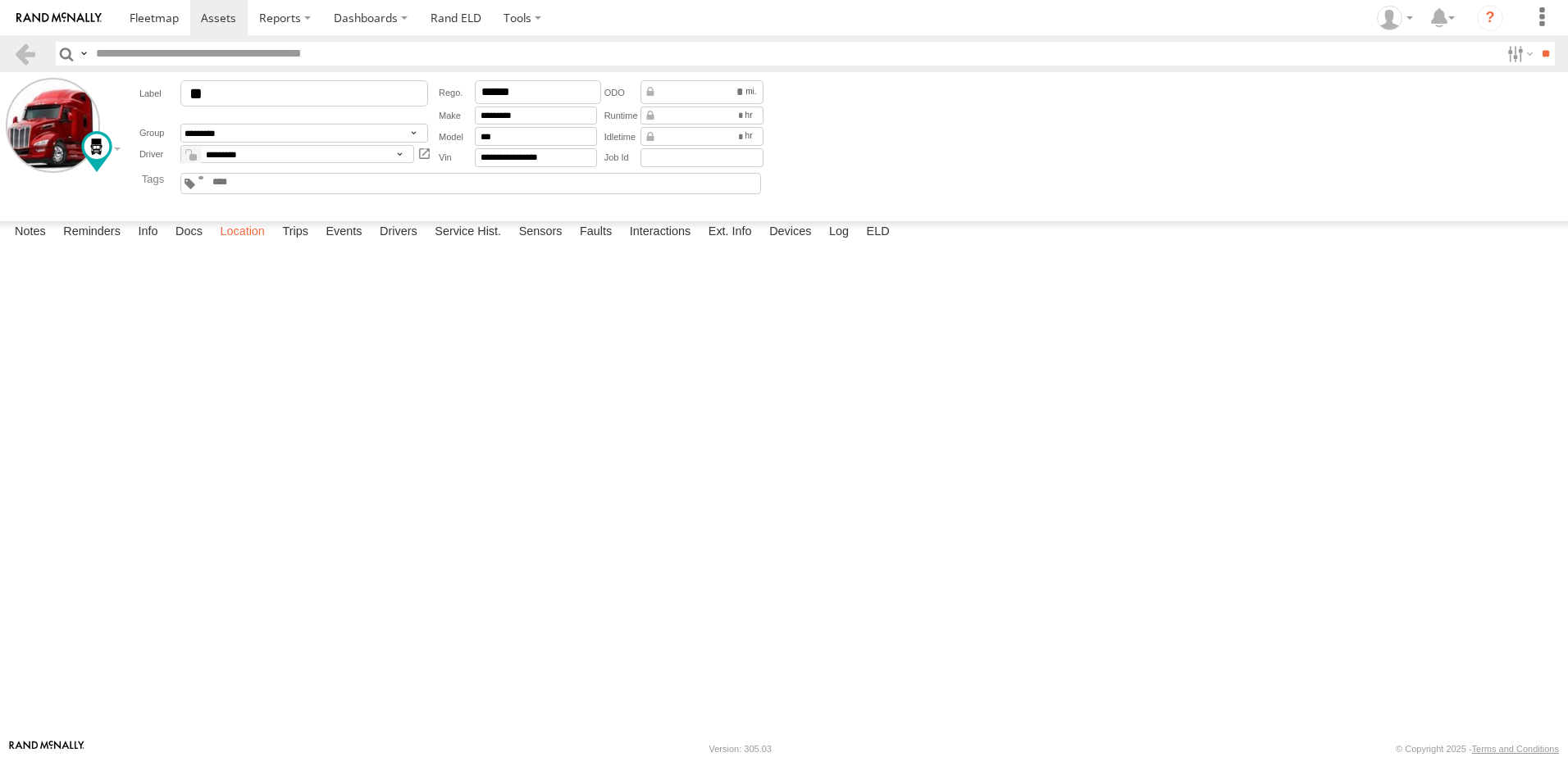
click at [255, 245] on label "Location" at bounding box center [242, 232] width 61 height 23
click at [31, 46] on link at bounding box center [25, 53] width 23 height 23
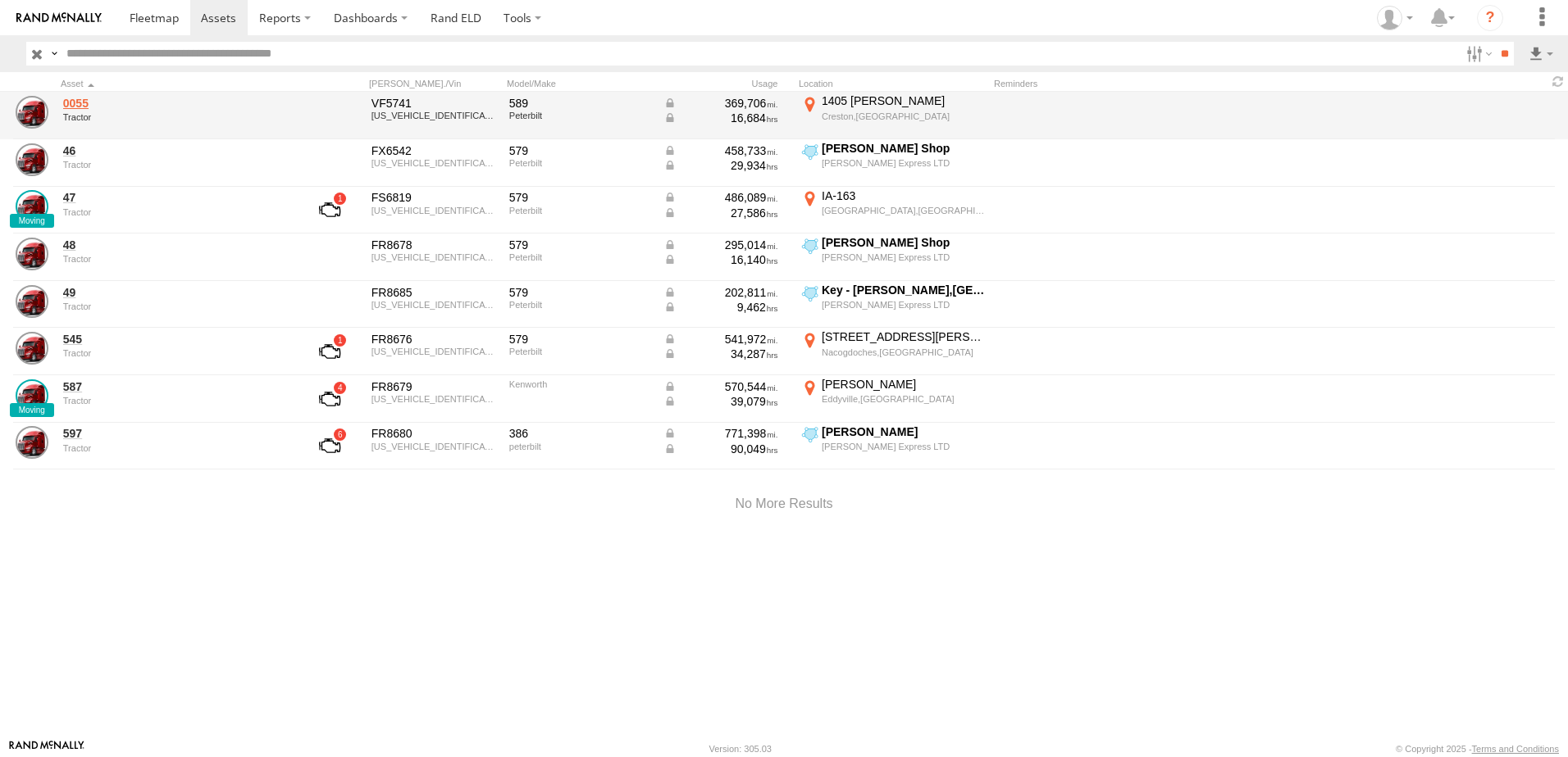
click at [78, 106] on link "0055" at bounding box center [175, 103] width 225 height 14
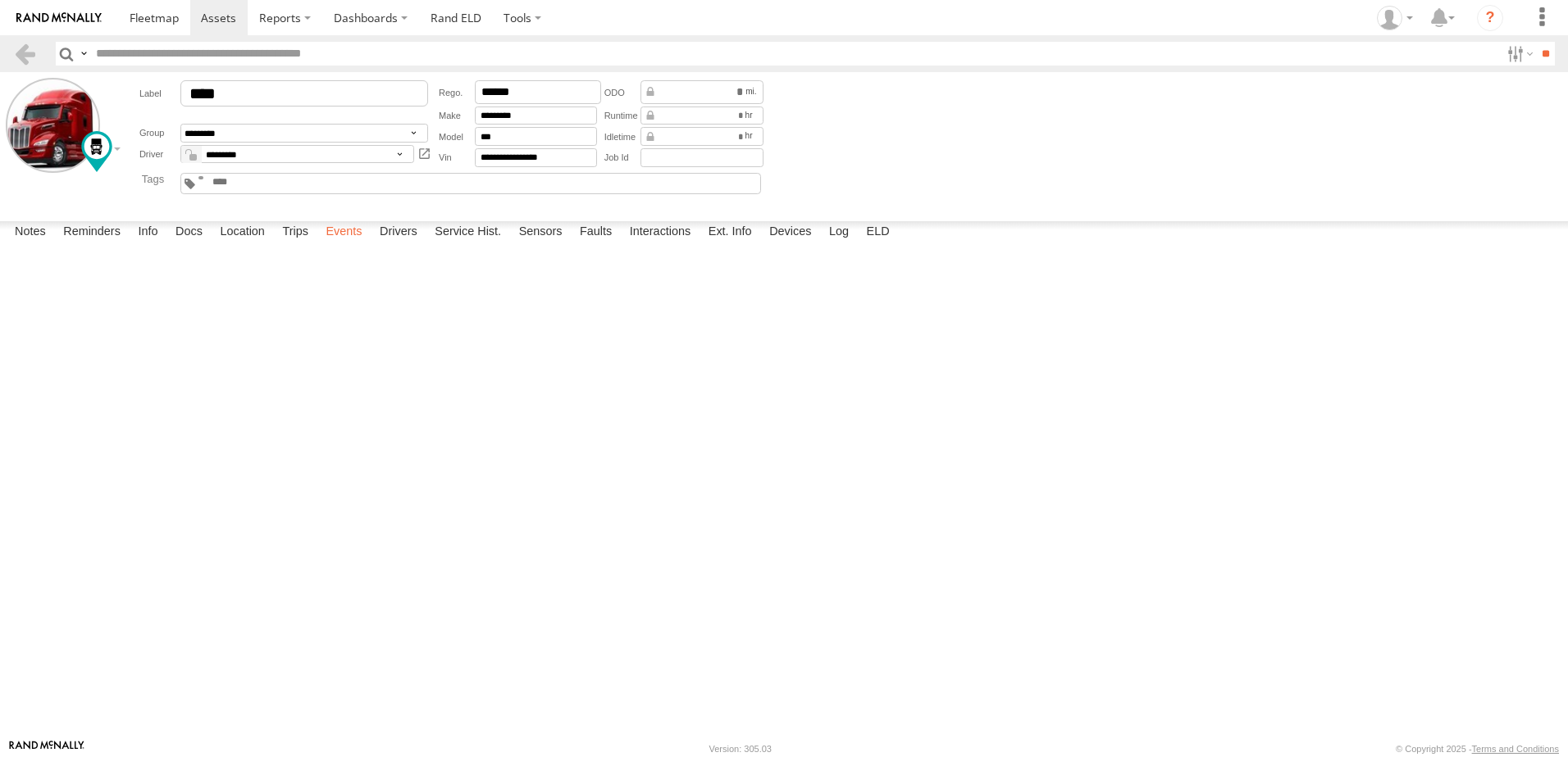
click at [357, 245] on label "Events" at bounding box center [344, 232] width 52 height 23
click at [23, 46] on link at bounding box center [25, 53] width 23 height 23
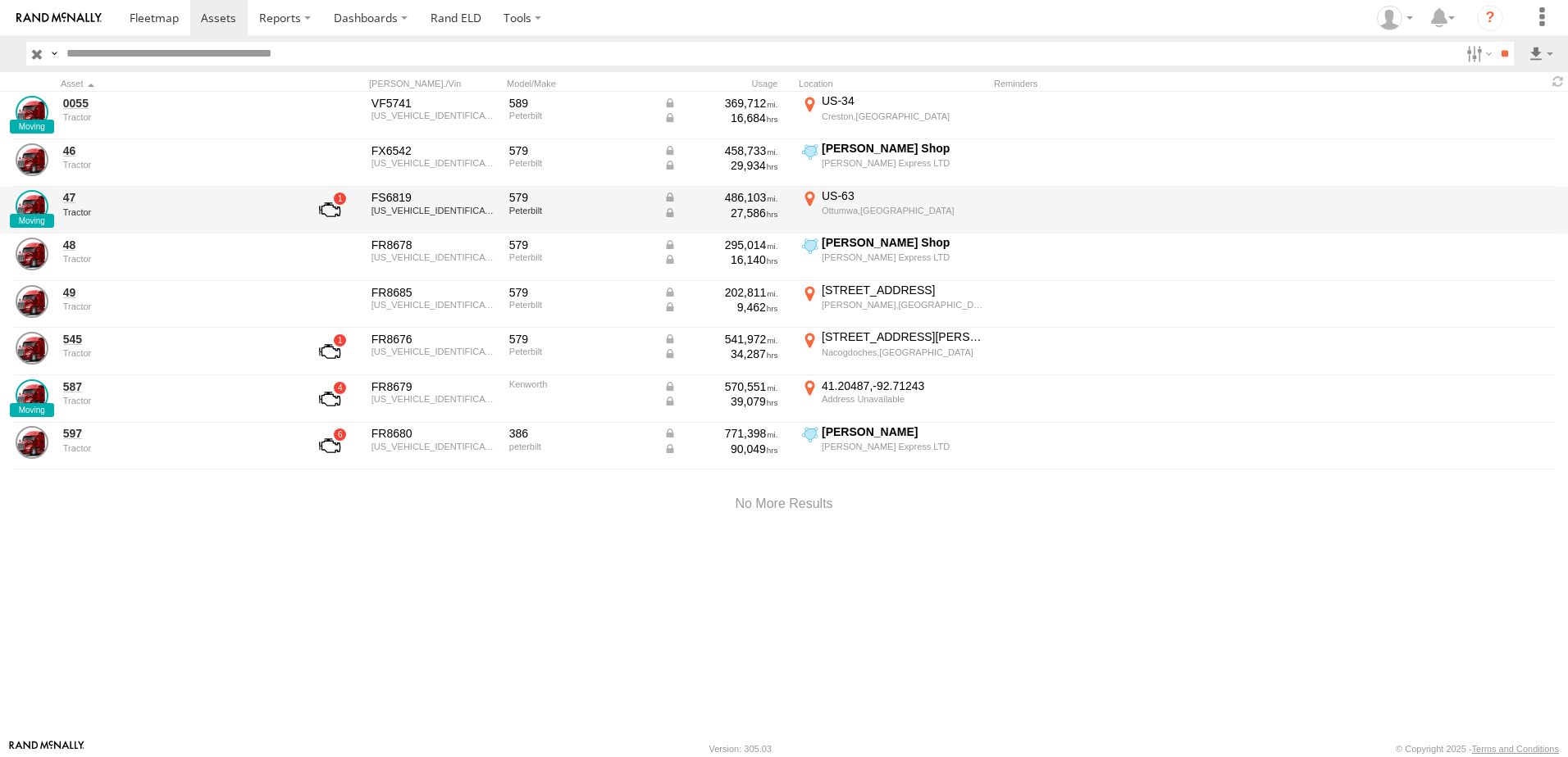
click at [87, 208] on div "Tractor" at bounding box center [175, 212] width 225 height 10
click at [73, 204] on link "47" at bounding box center [175, 198] width 225 height 14
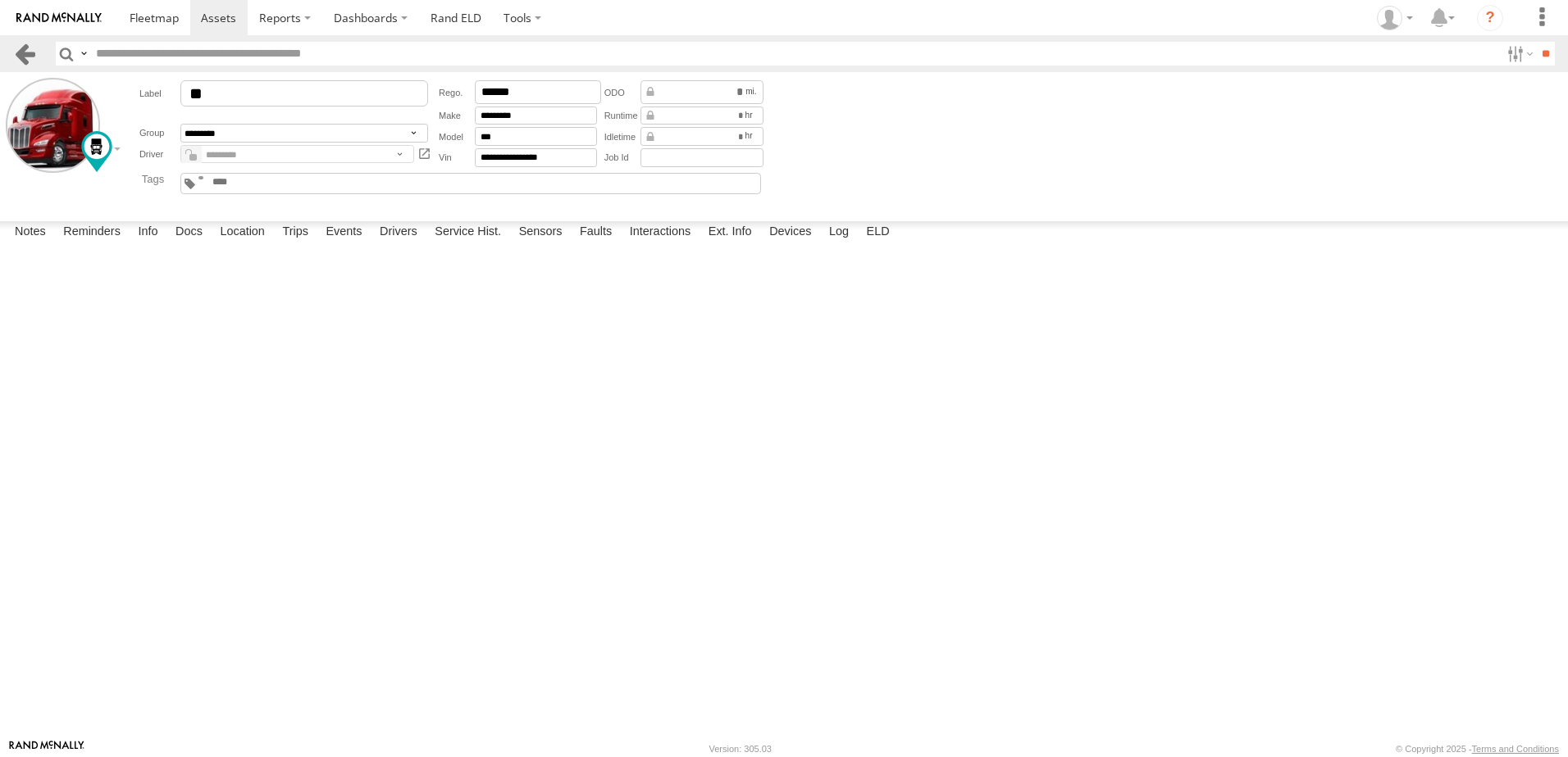
click at [21, 48] on link at bounding box center [25, 53] width 23 height 23
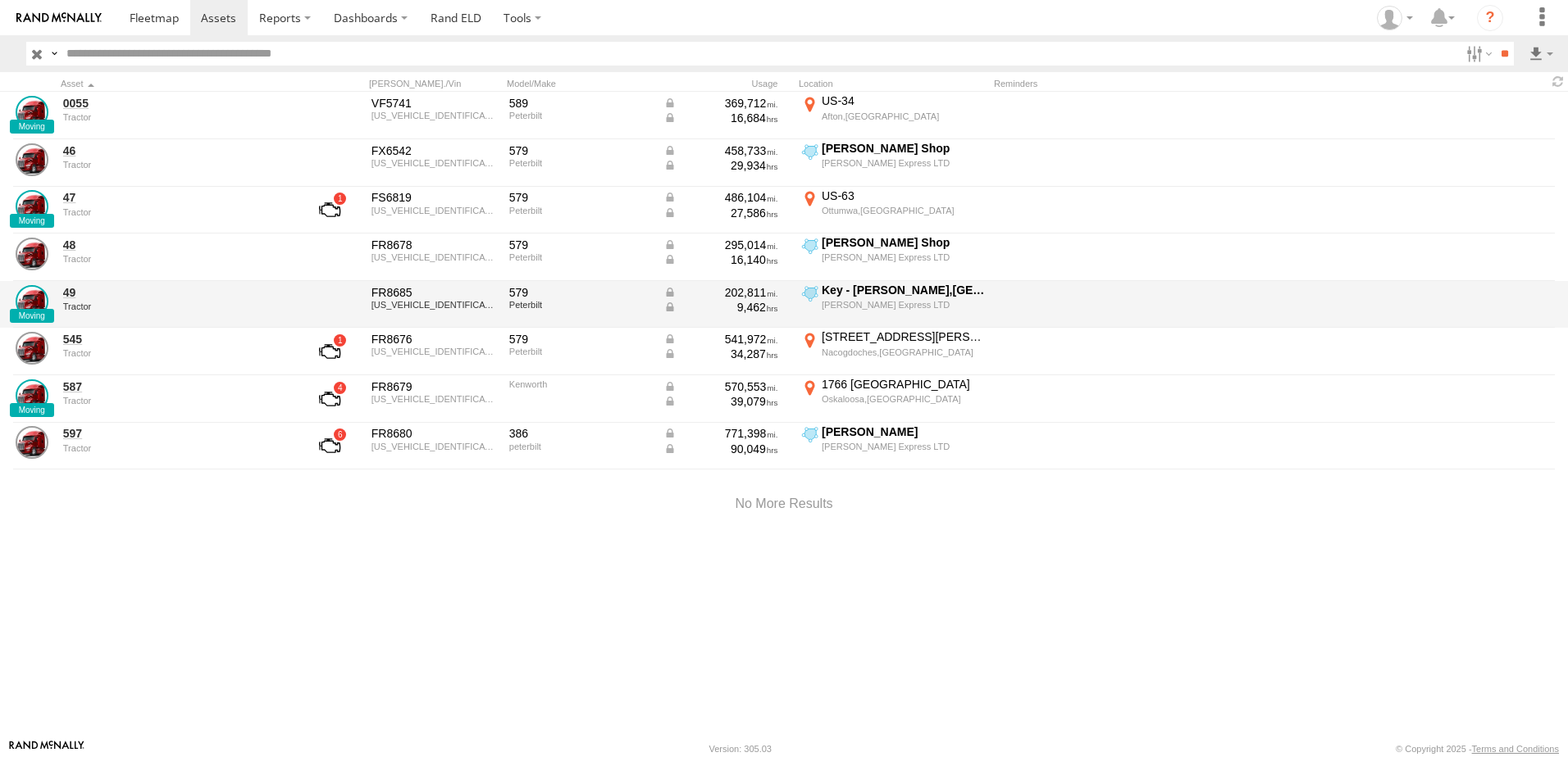
click at [72, 300] on div "49 Tractor" at bounding box center [175, 304] width 229 height 44
click at [69, 291] on link "49" at bounding box center [175, 292] width 225 height 14
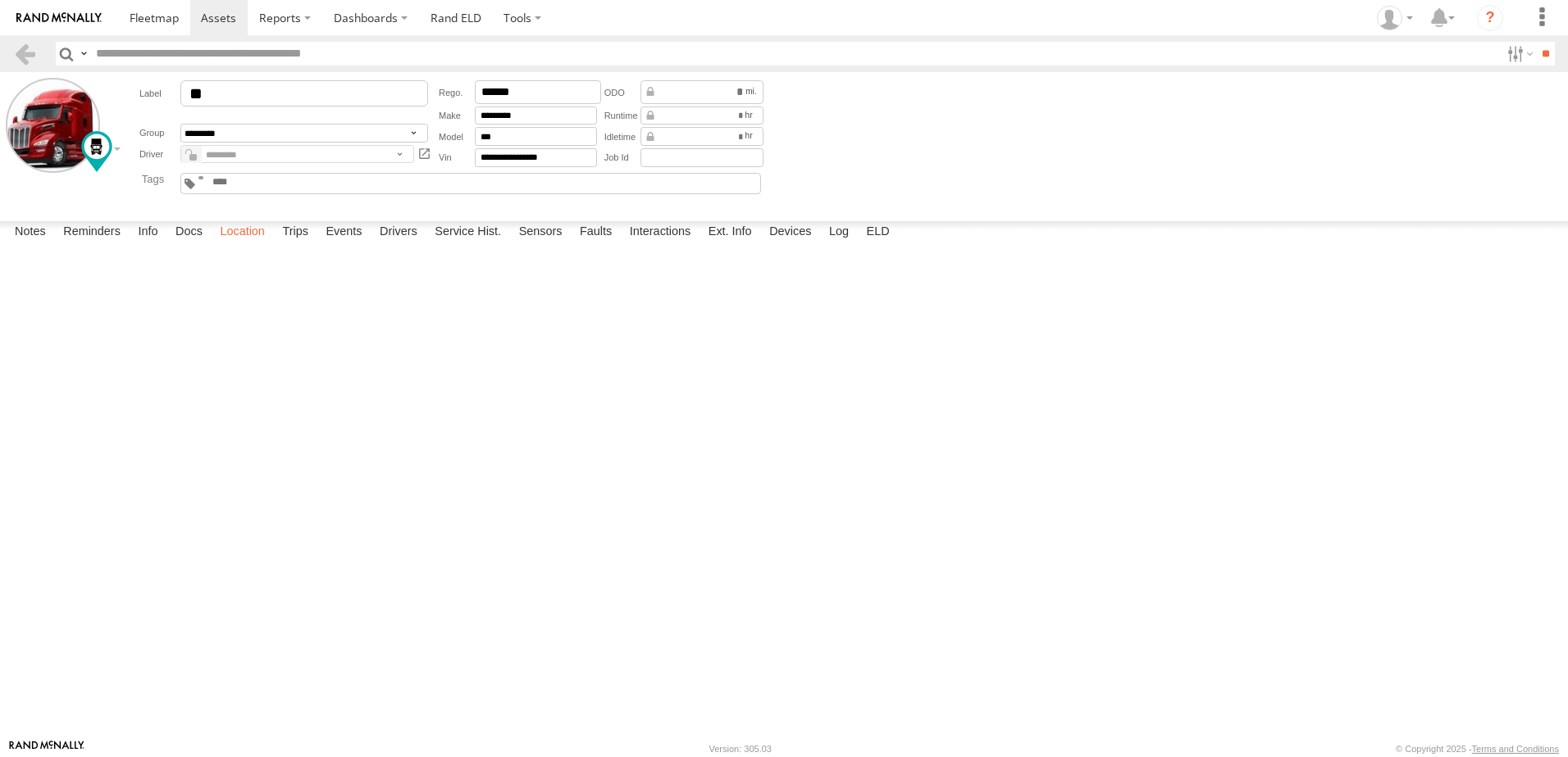
click at [241, 245] on label "Location" at bounding box center [242, 232] width 61 height 23
click at [359, 245] on label "Events" at bounding box center [344, 232] width 52 height 23
click at [249, 245] on label "Location" at bounding box center [242, 232] width 61 height 23
click at [0, 0] on label at bounding box center [0, 0] width 0 height 0
click at [0, 0] on span "Basemaps" at bounding box center [0, 0] width 0 height 0
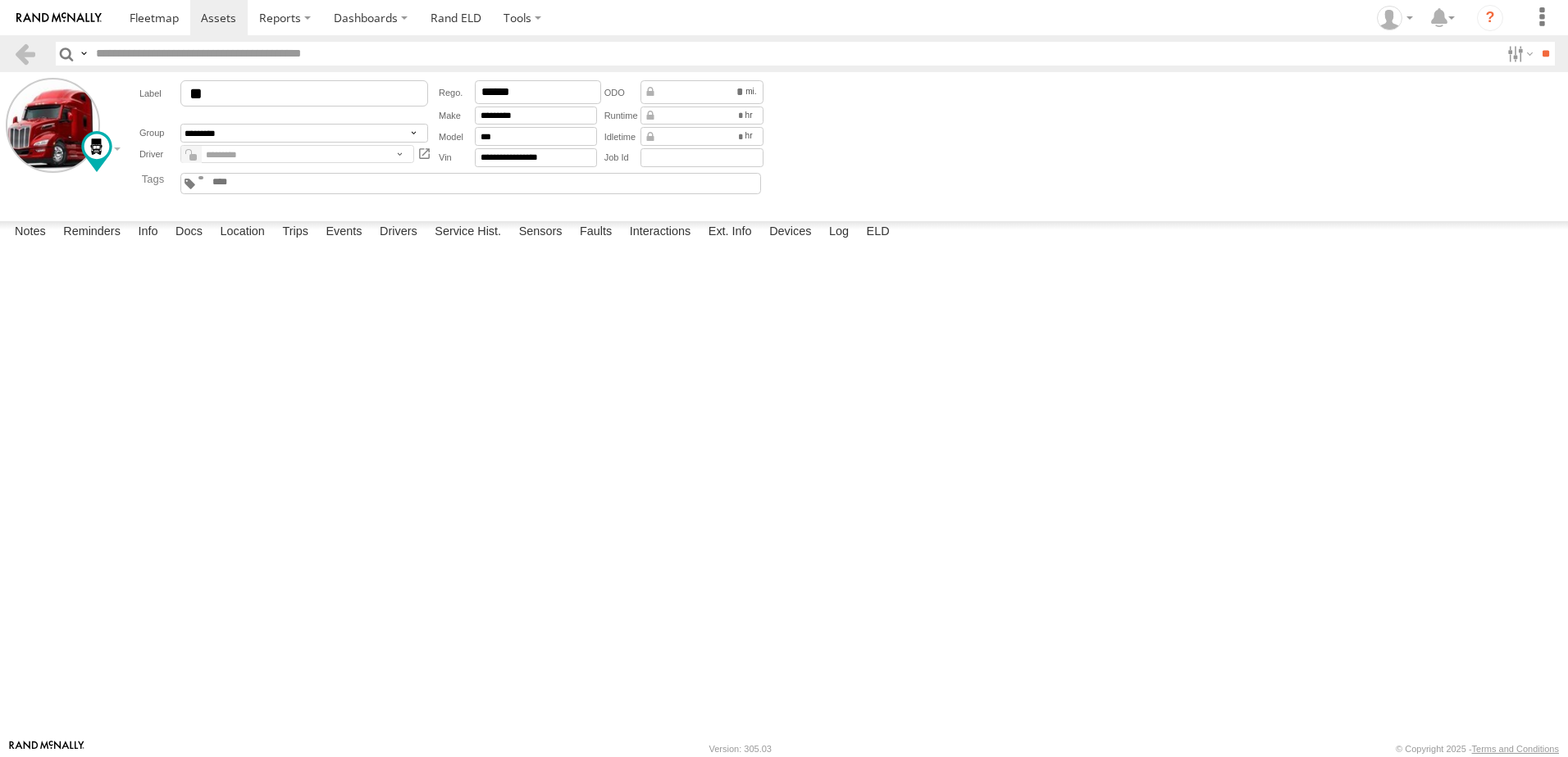
click at [0, 0] on span "Satellite + Roadmap" at bounding box center [0, 0] width 0 height 0
drag, startPoint x: 685, startPoint y: 360, endPoint x: 692, endPoint y: 559, distance: 199.1
click at [0, 0] on div "49" at bounding box center [0, 0] width 0 height 0
drag, startPoint x: 699, startPoint y: 372, endPoint x: 684, endPoint y: 570, distance: 198.6
click at [0, 0] on div "49" at bounding box center [0, 0] width 0 height 0
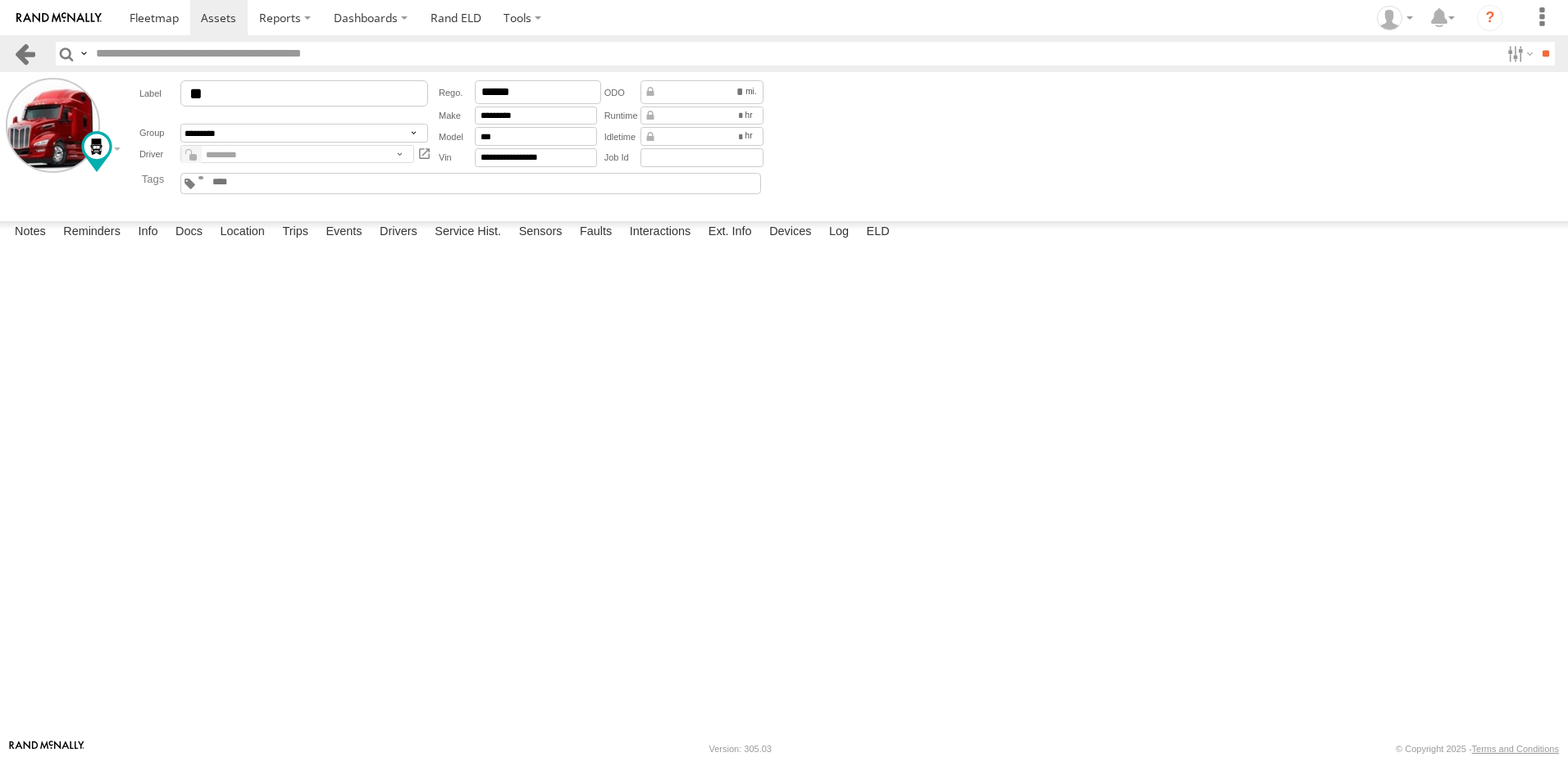
click at [18, 46] on link at bounding box center [25, 53] width 23 height 23
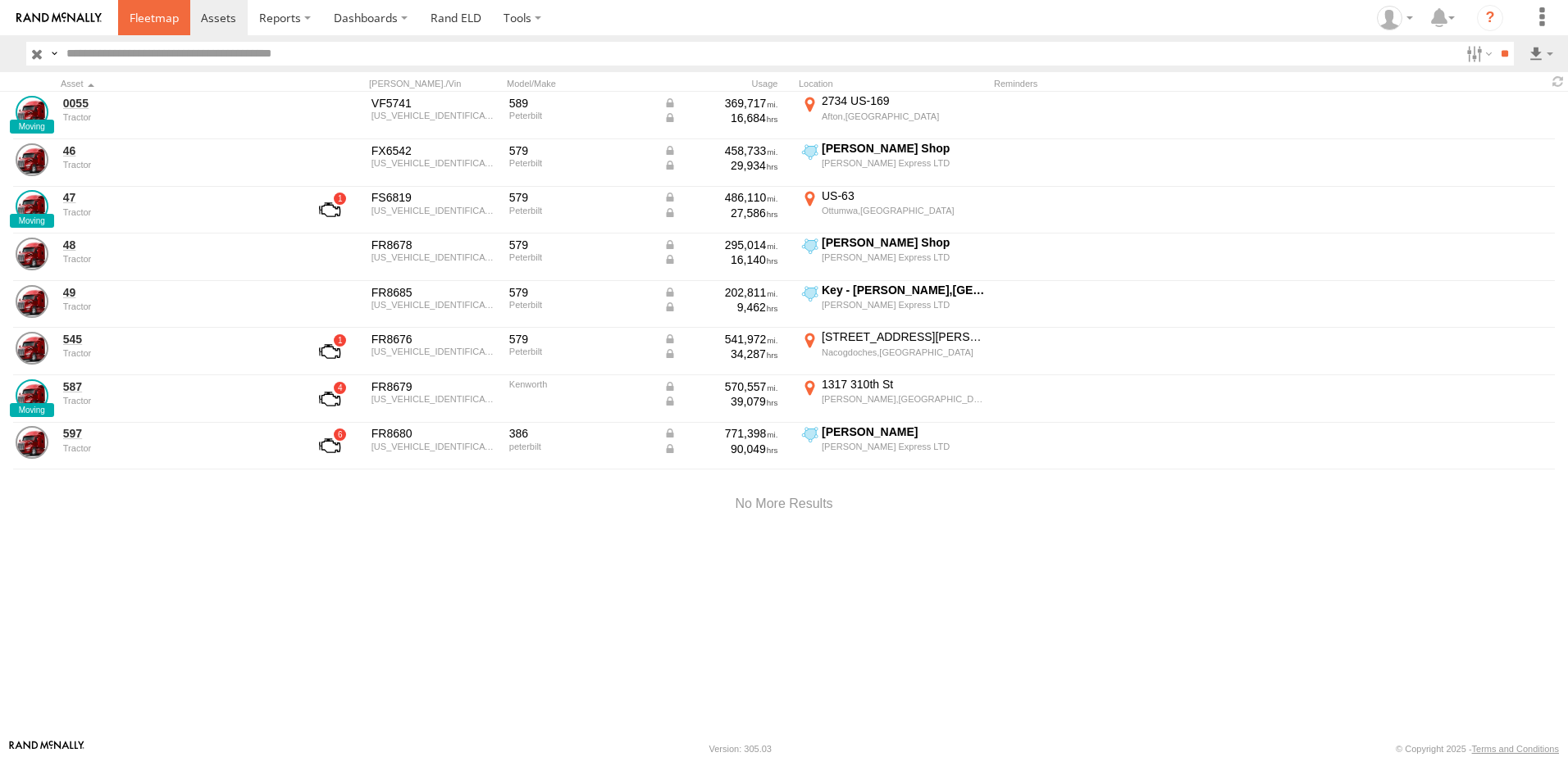
click at [147, 9] on link at bounding box center [154, 17] width 72 height 35
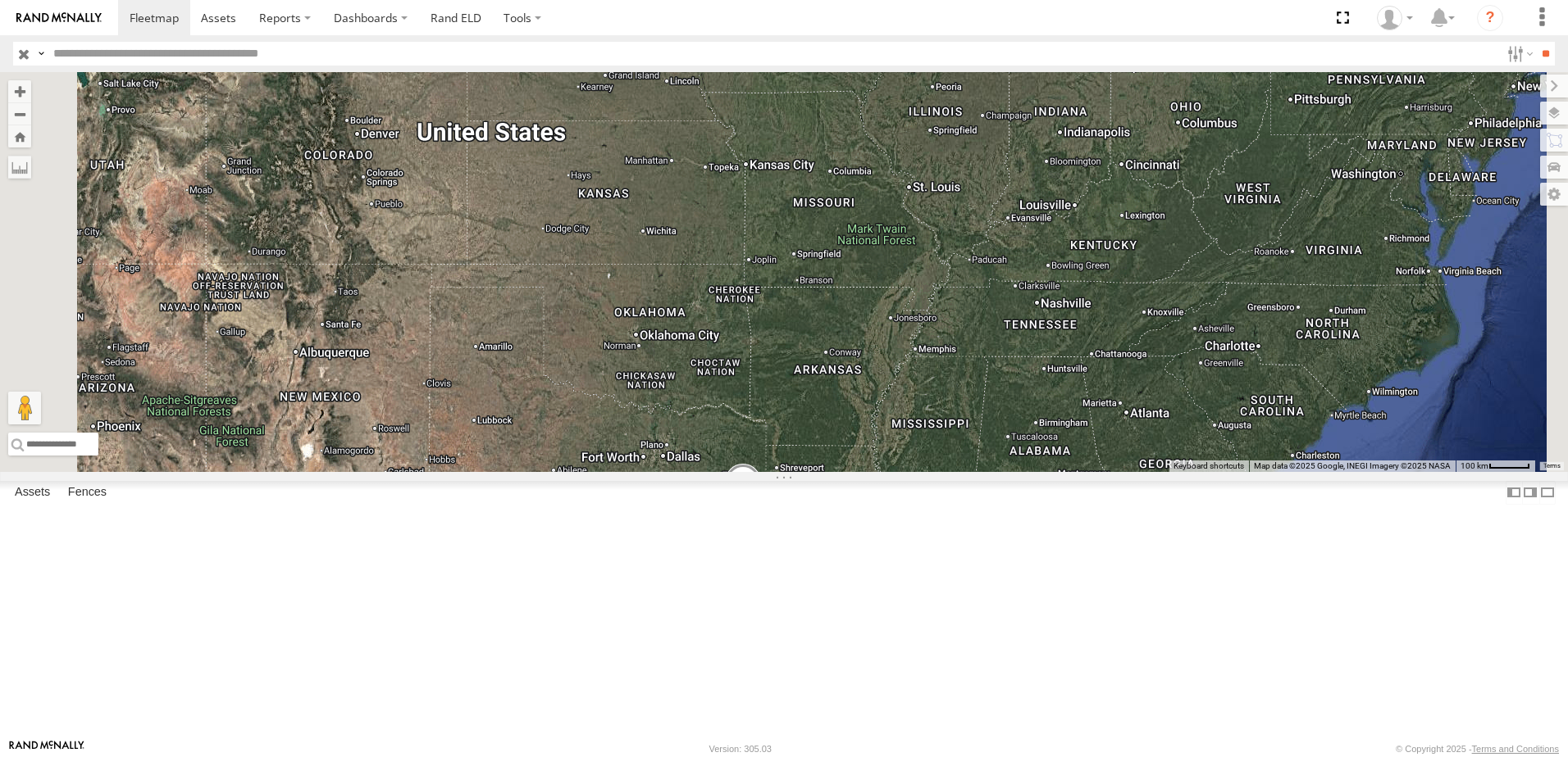
click at [0, 0] on div "49" at bounding box center [0, 0] width 0 height 0
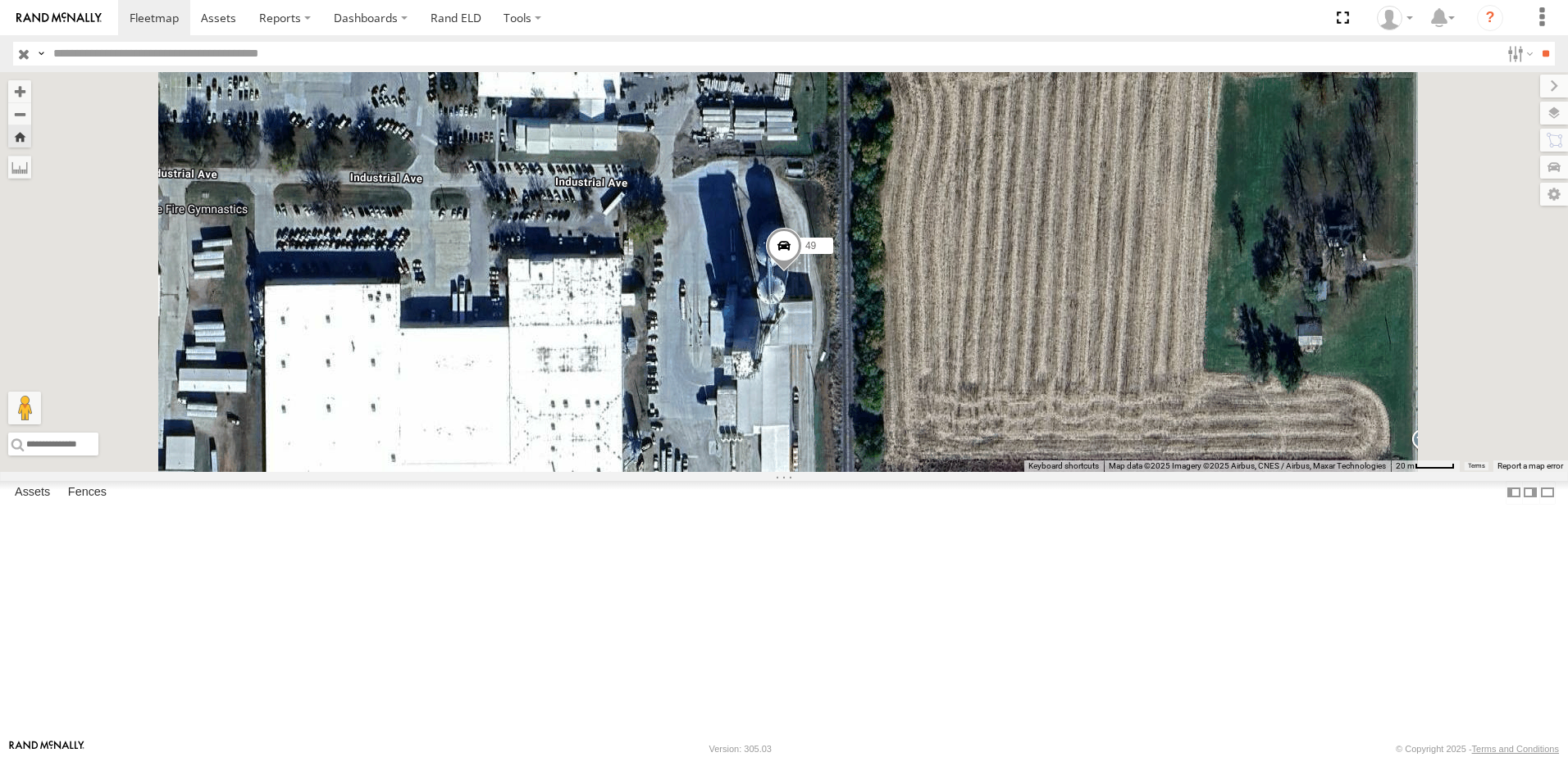
click at [0, 0] on div "49" at bounding box center [0, 0] width 0 height 0
click at [235, 16] on span at bounding box center [218, 17] width 35 height 15
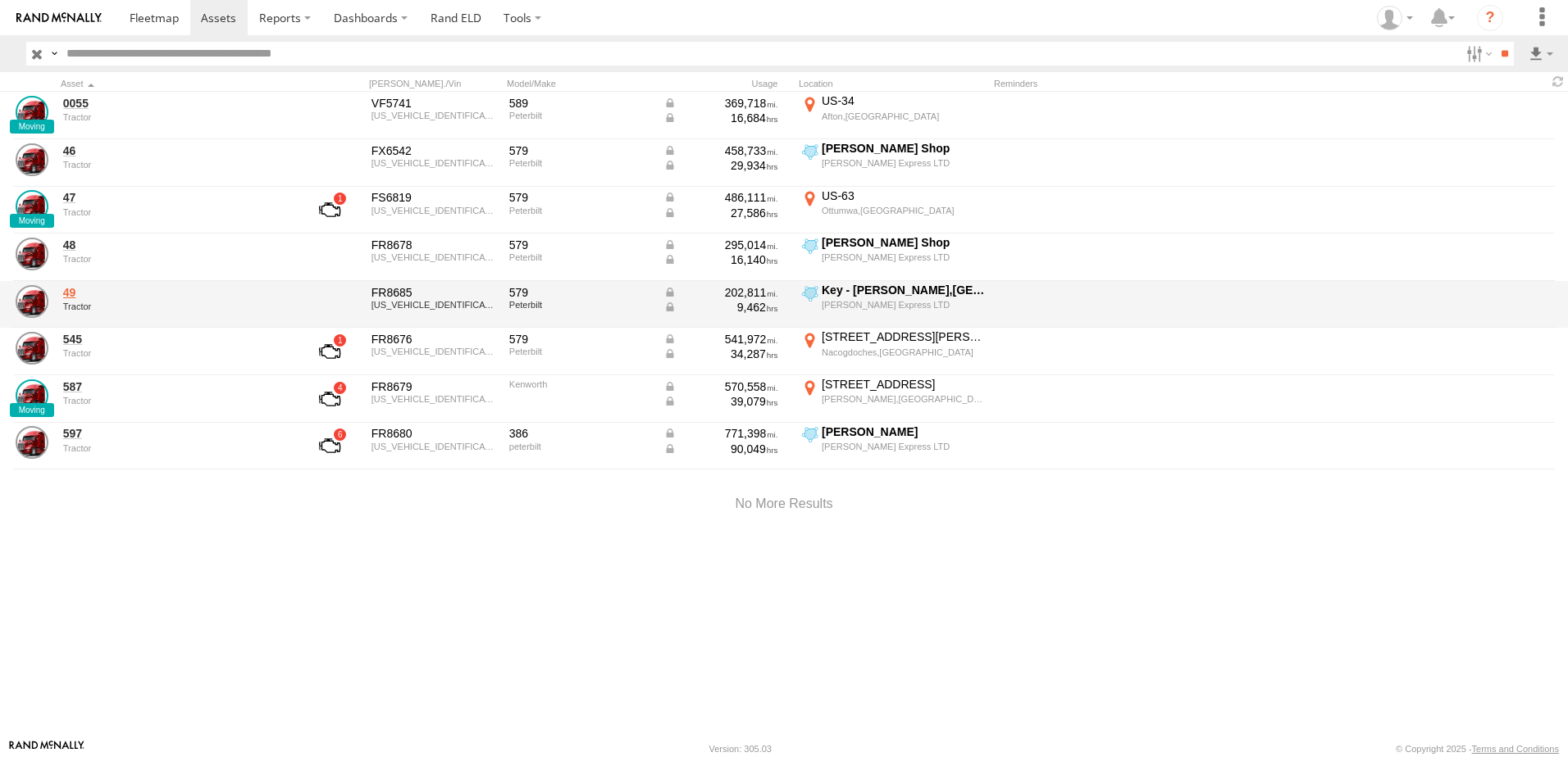
click at [69, 291] on link "49" at bounding box center [175, 292] width 225 height 14
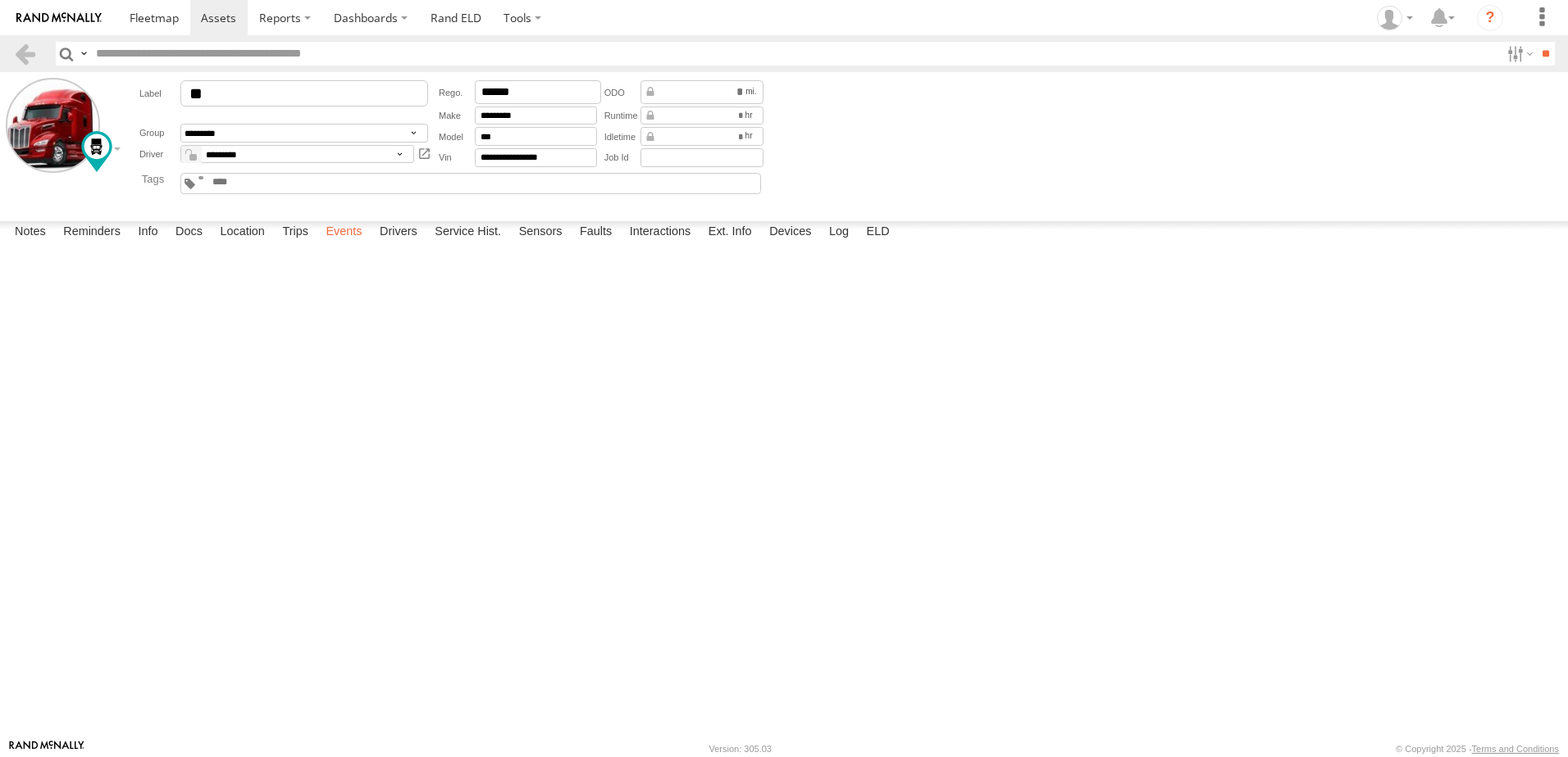
click at [354, 245] on label "Events" at bounding box center [344, 232] width 52 height 23
click at [23, 51] on link at bounding box center [25, 53] width 23 height 23
